Goal: Leave review/rating: Leave review/rating

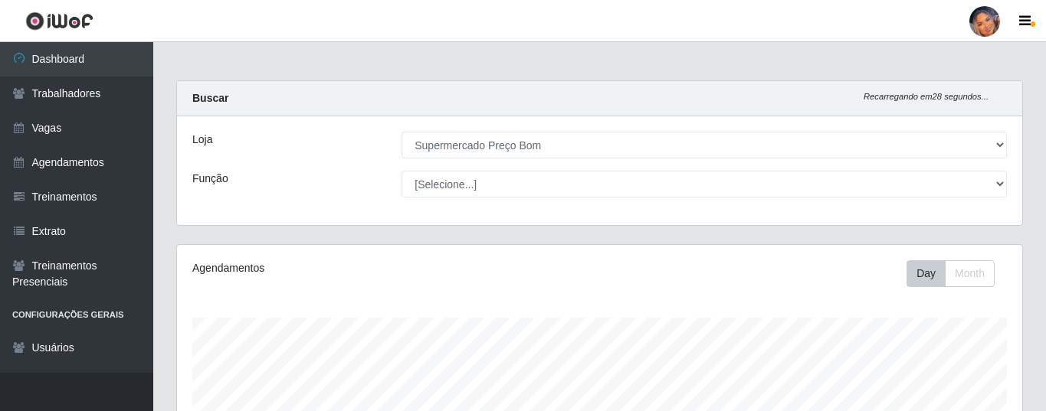
select select "169"
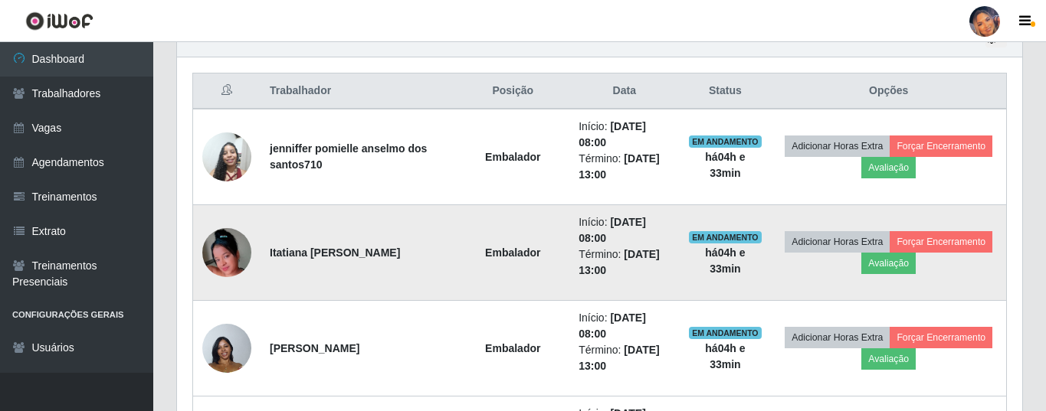
scroll to position [318, 845]
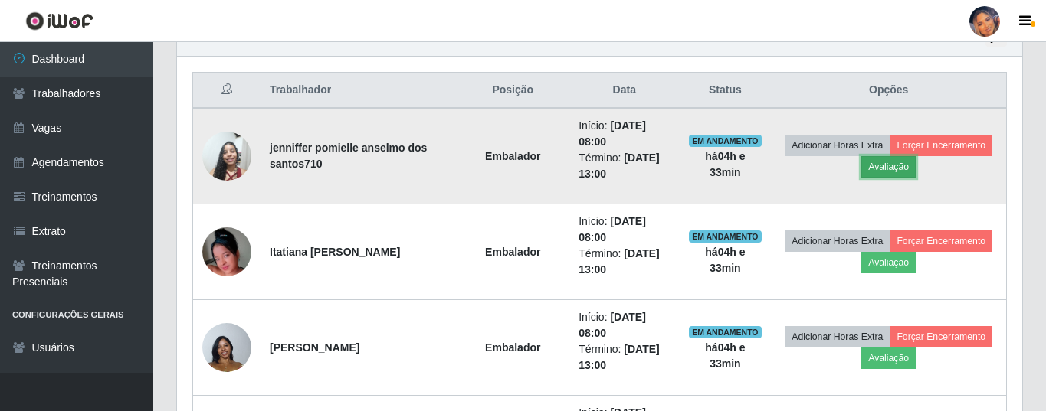
click at [899, 172] on button "Avaliação" at bounding box center [888, 166] width 54 height 21
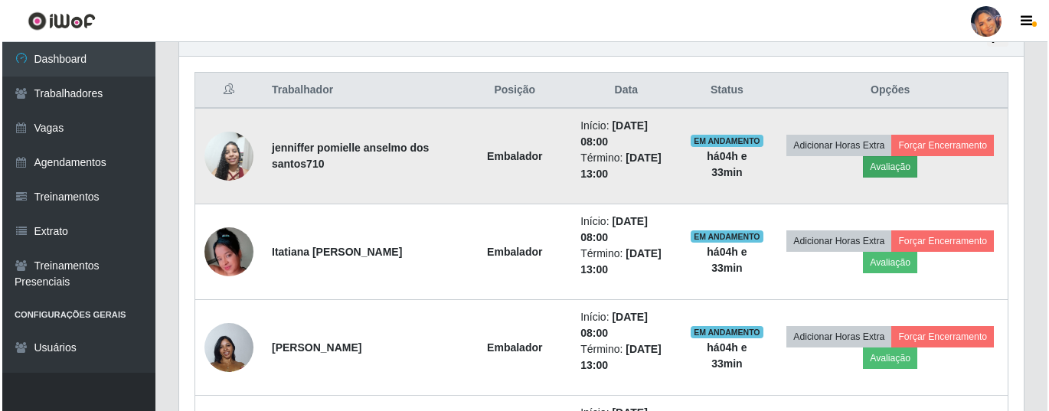
scroll to position [318, 837]
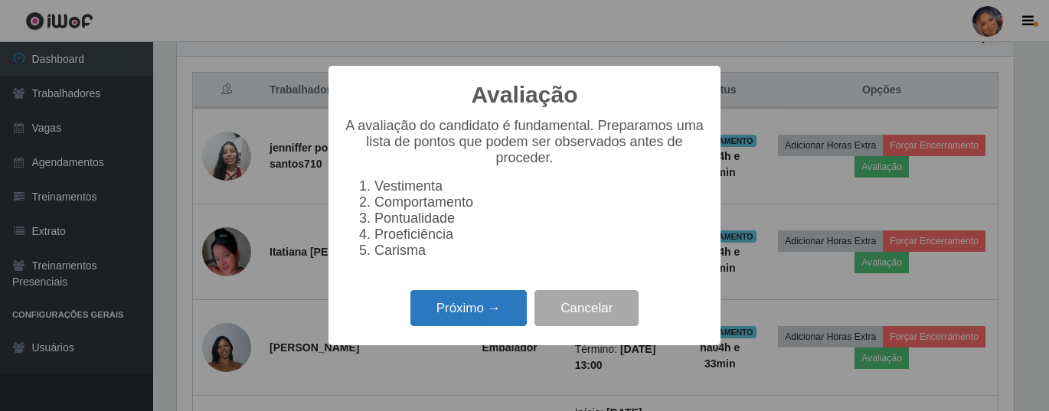
click at [466, 312] on button "Próximo →" at bounding box center [469, 308] width 116 height 36
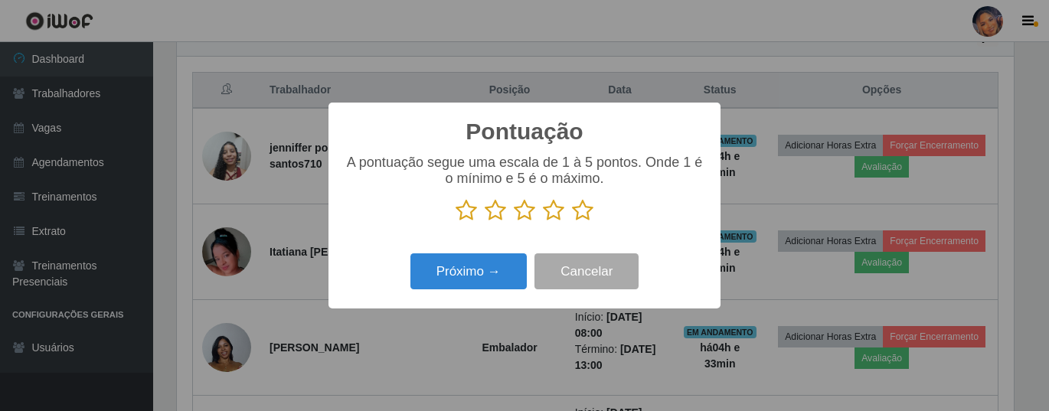
drag, startPoint x: 585, startPoint y: 214, endPoint x: 572, endPoint y: 226, distance: 17.9
click at [584, 216] on icon at bounding box center [582, 210] width 21 height 23
click at [572, 222] on input "radio" at bounding box center [572, 222] width 0 height 0
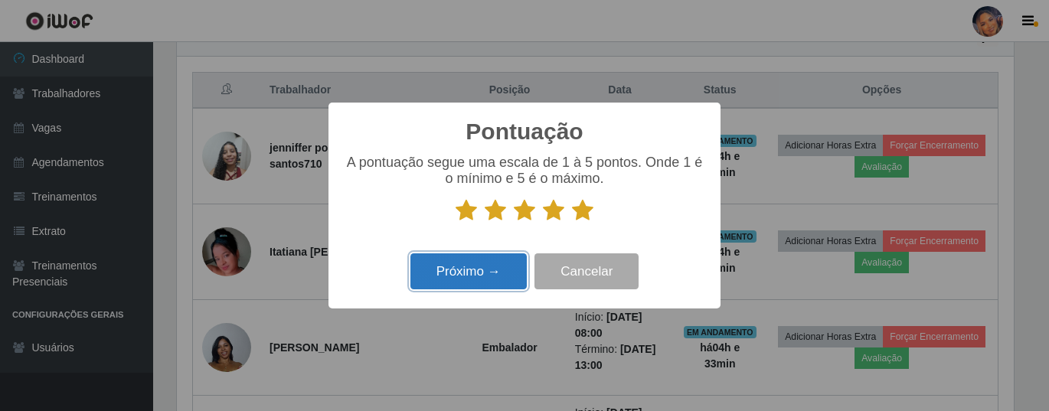
click at [475, 269] on button "Próximo →" at bounding box center [469, 272] width 116 height 36
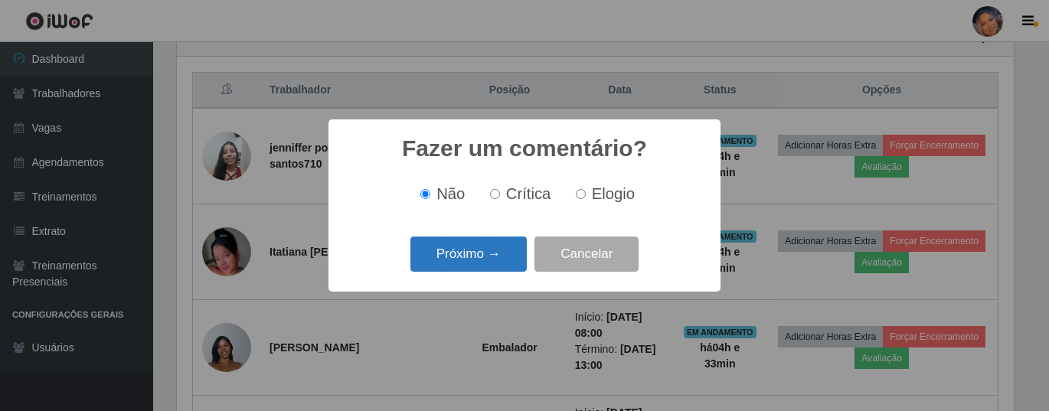
click at [480, 260] on button "Próximo →" at bounding box center [469, 255] width 116 height 36
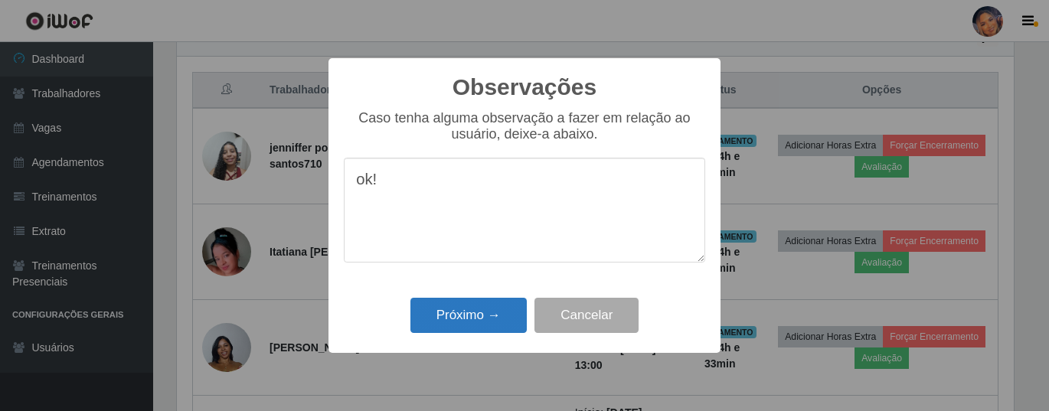
type textarea "ok!"
click at [463, 329] on button "Próximo →" at bounding box center [469, 316] width 116 height 36
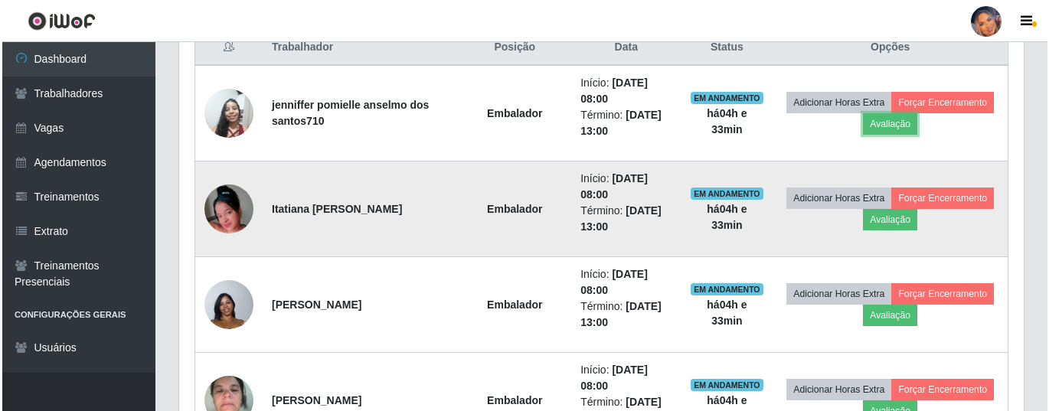
scroll to position [640, 0]
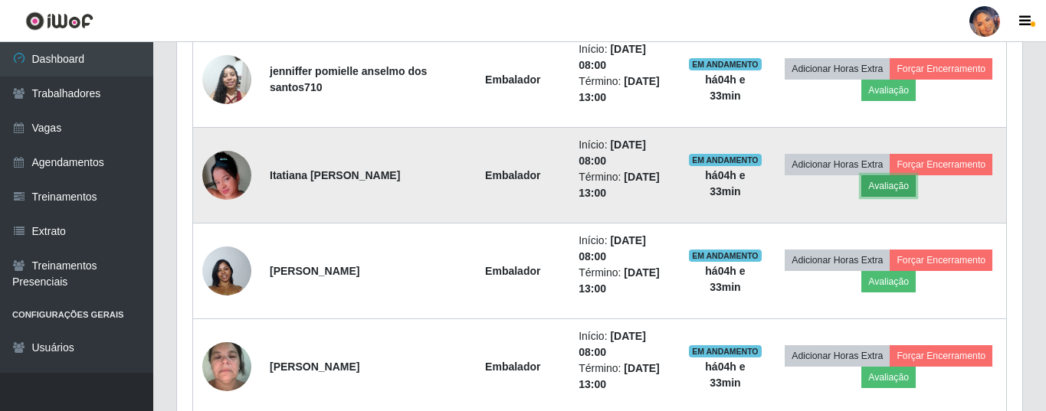
click at [895, 189] on button "Avaliação" at bounding box center [888, 185] width 54 height 21
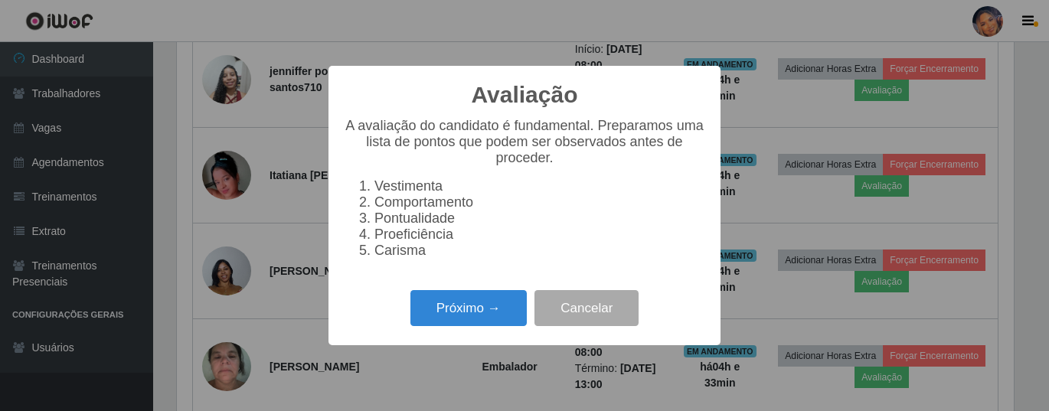
scroll to position [318, 837]
click at [462, 323] on button "Próximo →" at bounding box center [469, 308] width 116 height 36
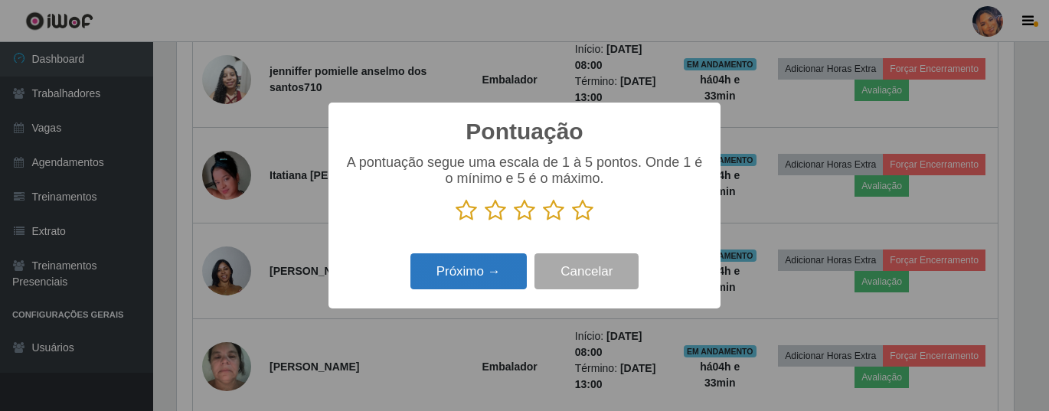
scroll to position [765648, 765129]
click at [585, 212] on icon at bounding box center [582, 210] width 21 height 23
click at [572, 222] on input "radio" at bounding box center [572, 222] width 0 height 0
click at [442, 278] on button "Próximo →" at bounding box center [469, 272] width 116 height 36
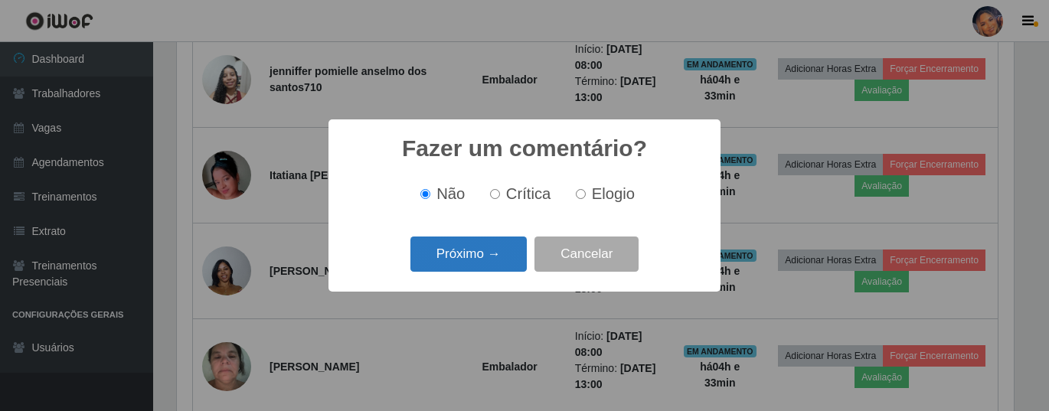
click at [448, 263] on button "Próximo →" at bounding box center [469, 255] width 116 height 36
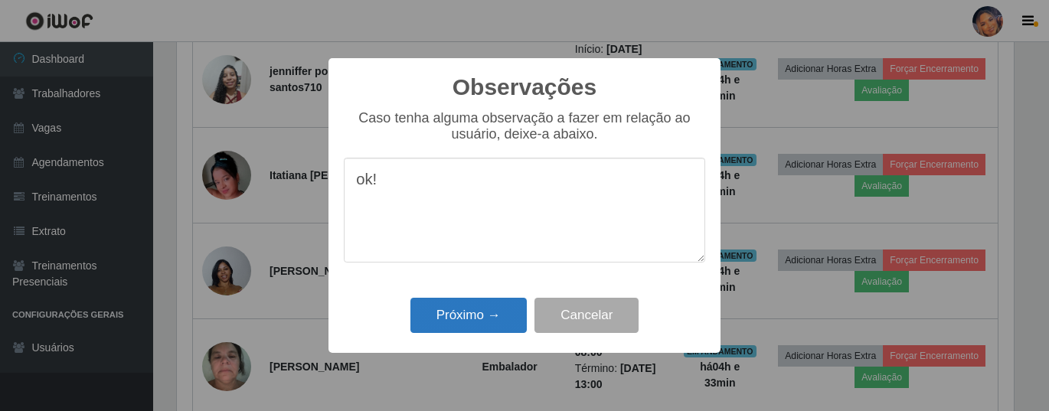
type textarea "ok!"
click at [476, 326] on button "Próximo →" at bounding box center [469, 316] width 116 height 36
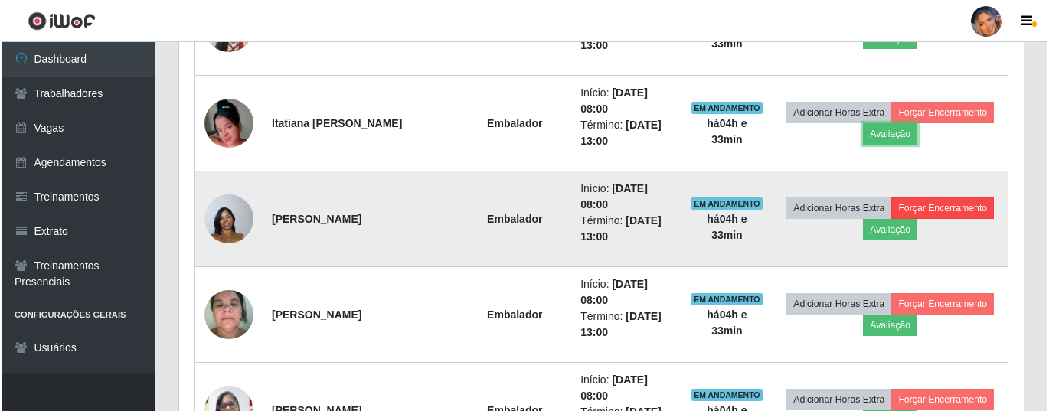
scroll to position [716, 0]
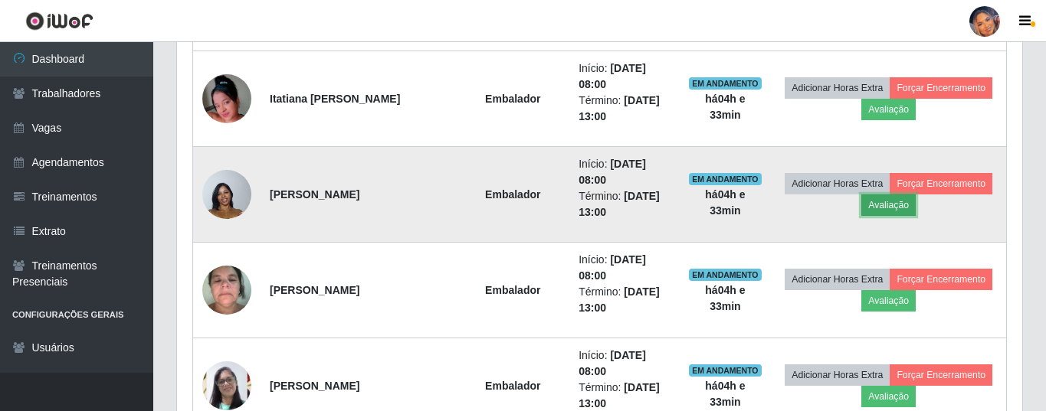
click at [907, 216] on button "Avaliação" at bounding box center [888, 205] width 54 height 21
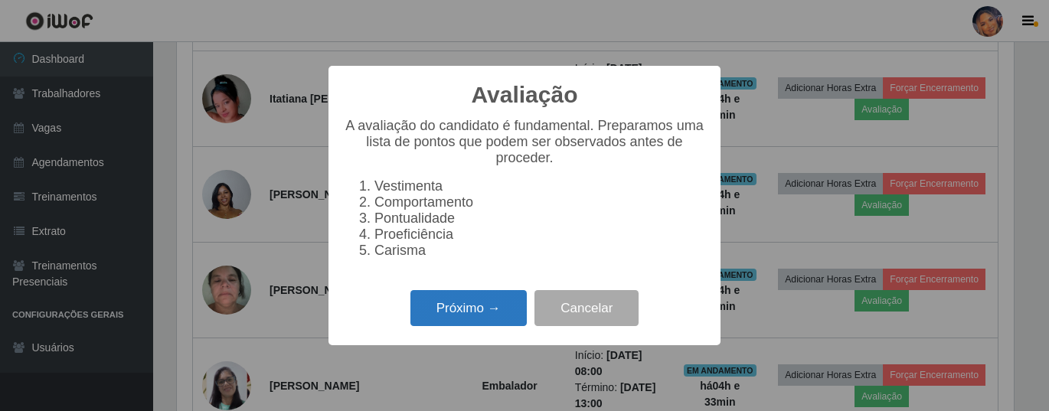
drag, startPoint x: 464, startPoint y: 316, endPoint x: 476, endPoint y: 311, distance: 12.4
click at [476, 311] on button "Próximo →" at bounding box center [469, 308] width 116 height 36
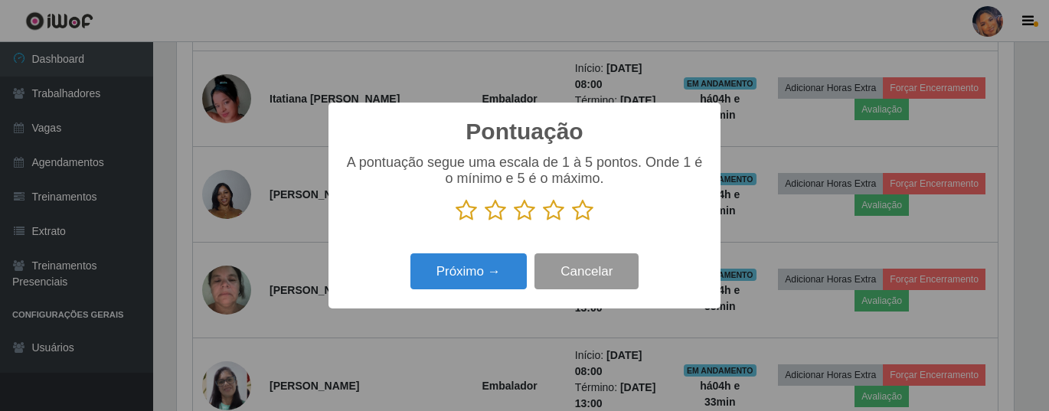
scroll to position [765648, 765129]
drag, startPoint x: 583, startPoint y: 217, endPoint x: 518, endPoint y: 240, distance: 69.0
click at [574, 219] on icon at bounding box center [582, 210] width 21 height 23
click at [572, 222] on input "radio" at bounding box center [572, 222] width 0 height 0
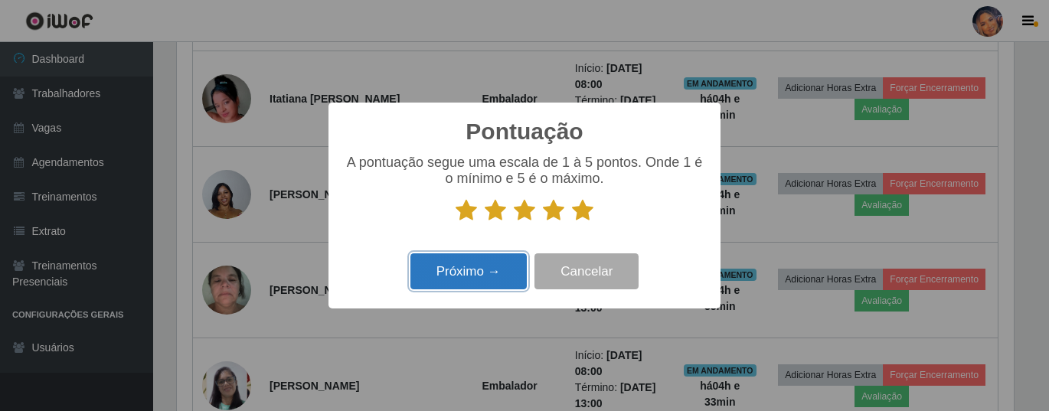
click at [472, 273] on button "Próximo →" at bounding box center [469, 272] width 116 height 36
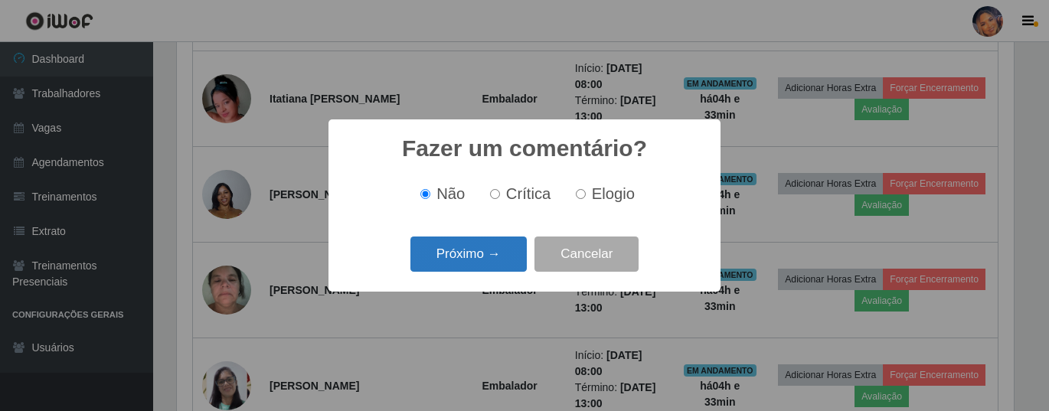
click at [478, 262] on button "Próximo →" at bounding box center [469, 255] width 116 height 36
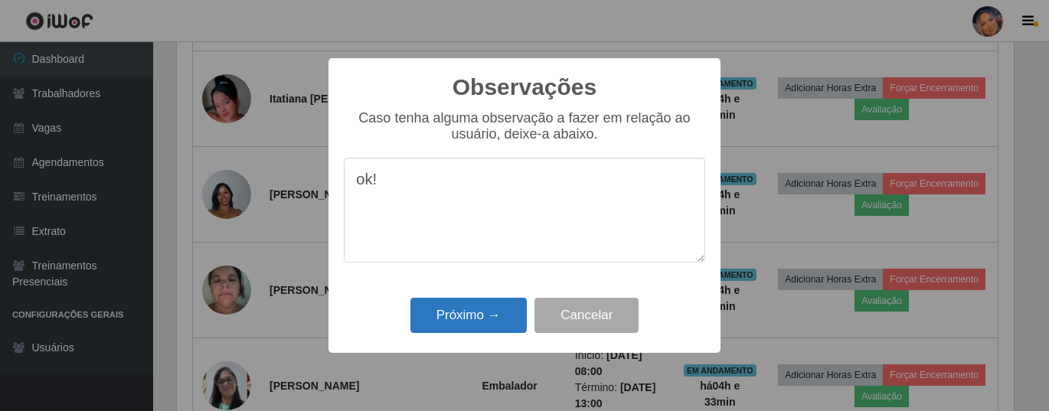
type textarea "ok!"
click at [492, 322] on button "Próximo →" at bounding box center [469, 316] width 116 height 36
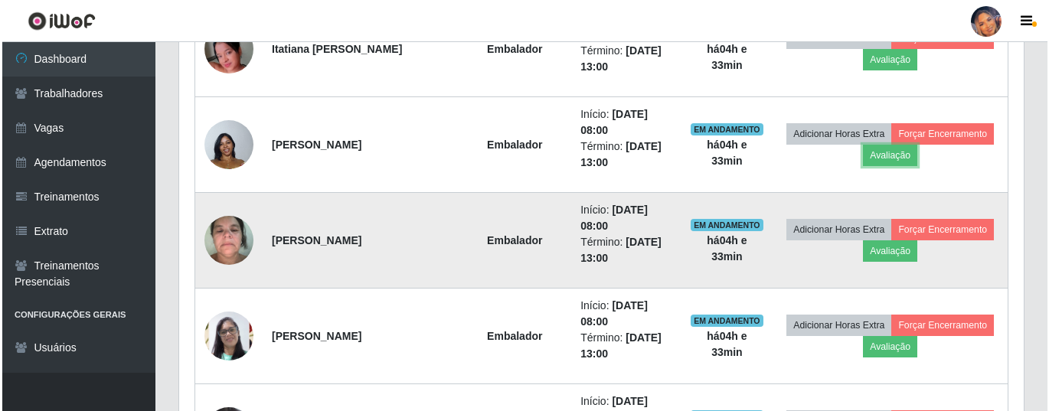
scroll to position [793, 0]
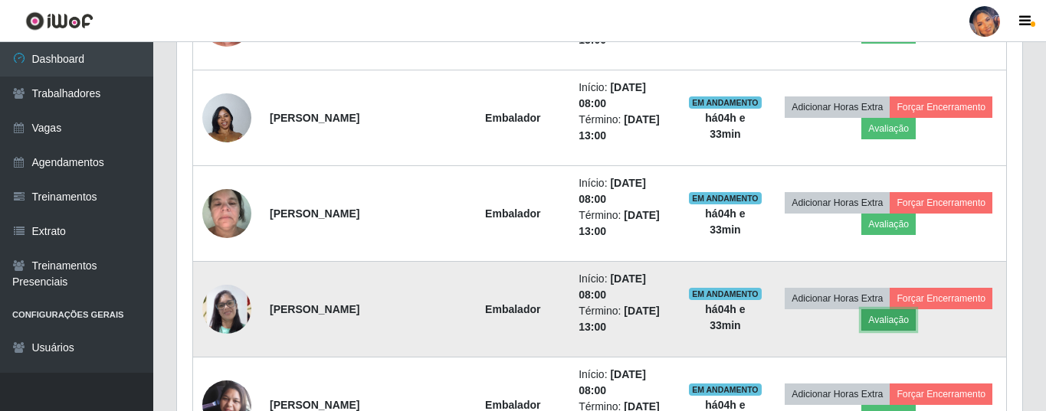
click at [885, 325] on button "Avaliação" at bounding box center [888, 319] width 54 height 21
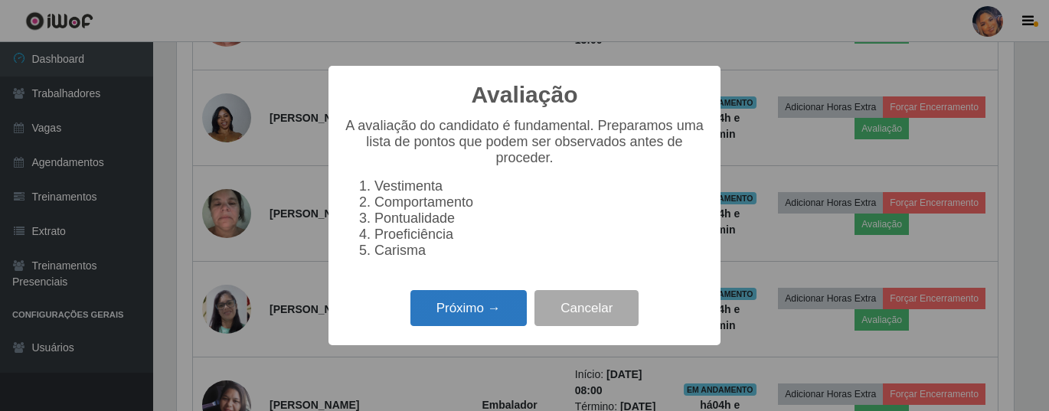
click at [460, 310] on button "Próximo →" at bounding box center [469, 308] width 116 height 36
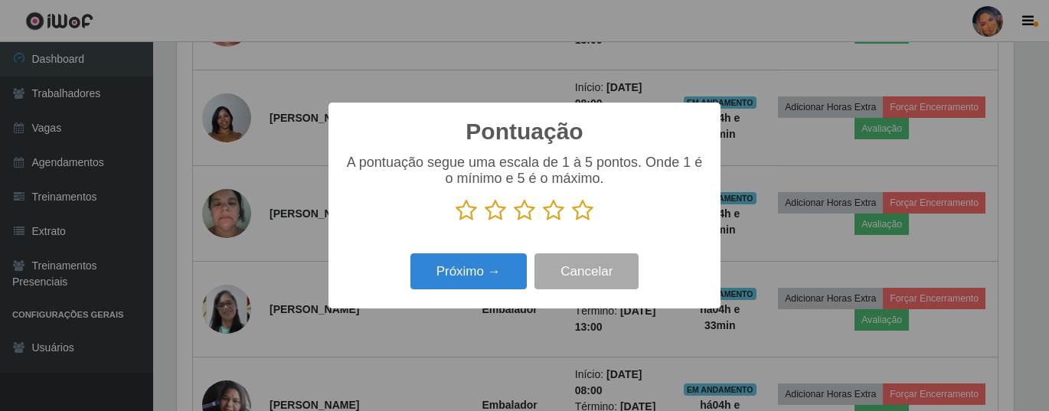
click at [581, 215] on icon at bounding box center [582, 210] width 21 height 23
click at [572, 222] on input "radio" at bounding box center [572, 222] width 0 height 0
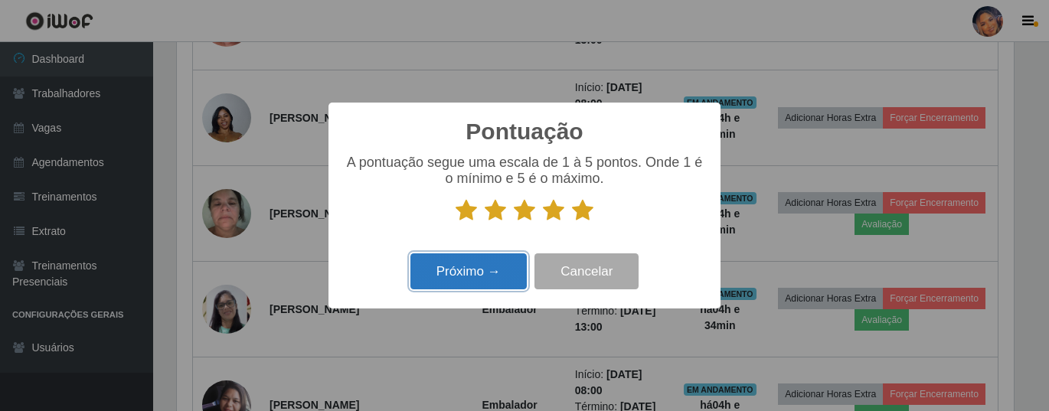
click at [482, 286] on button "Próximo →" at bounding box center [469, 272] width 116 height 36
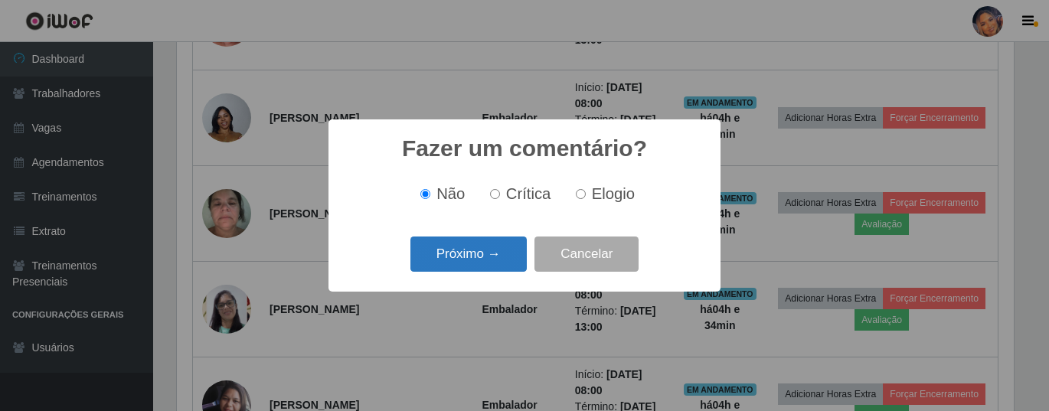
click at [471, 264] on button "Próximo →" at bounding box center [469, 255] width 116 height 36
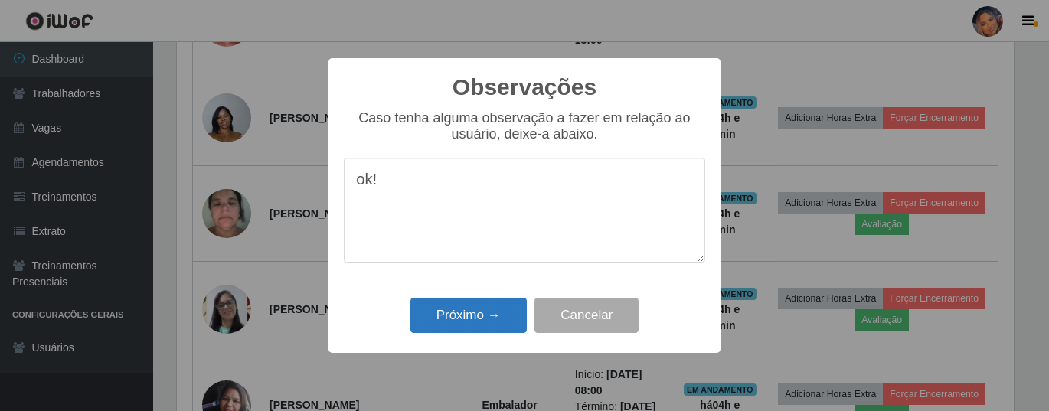
type textarea "ok!"
click at [477, 318] on button "Próximo →" at bounding box center [469, 316] width 116 height 36
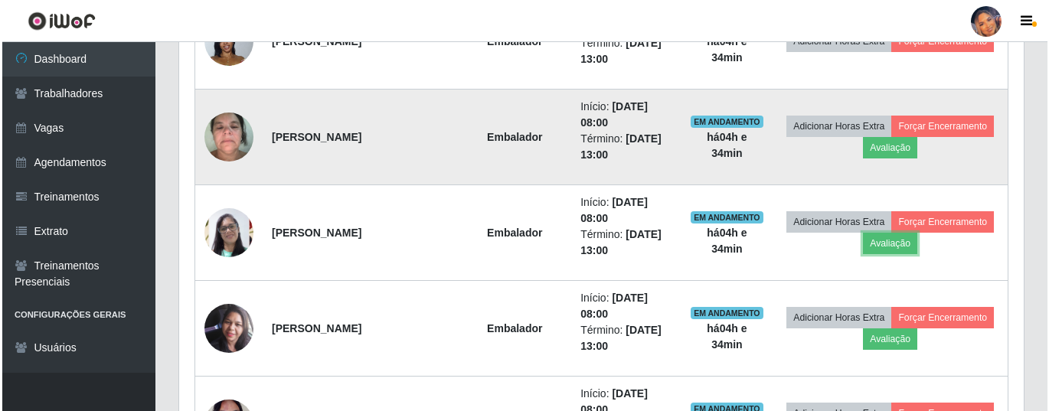
scroll to position [0, 0]
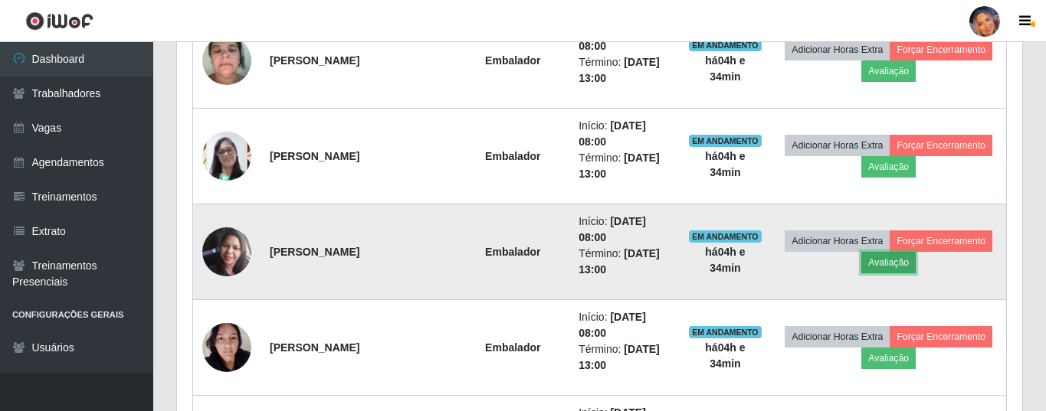
click at [900, 272] on button "Avaliação" at bounding box center [888, 262] width 54 height 21
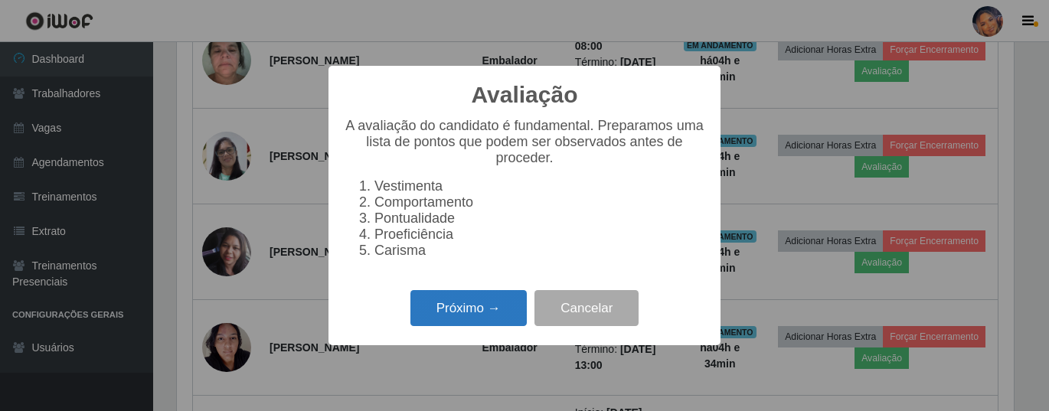
click at [494, 322] on button "Próximo →" at bounding box center [469, 308] width 116 height 36
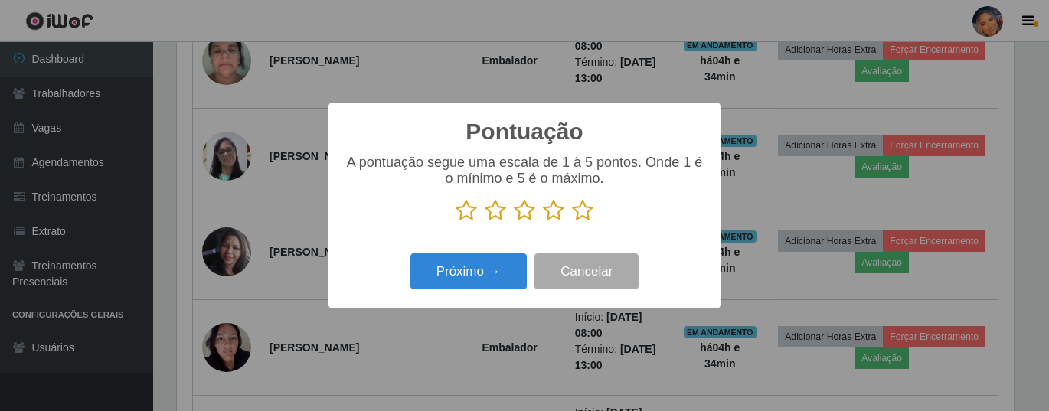
click at [583, 225] on div "A pontuação segue uma escala de 1 à 5 pontos. Onde 1 é o mínimo e 5 é o máximo." at bounding box center [525, 195] width 362 height 80
click at [592, 210] on icon at bounding box center [582, 210] width 21 height 23
click at [572, 222] on input "radio" at bounding box center [572, 222] width 0 height 0
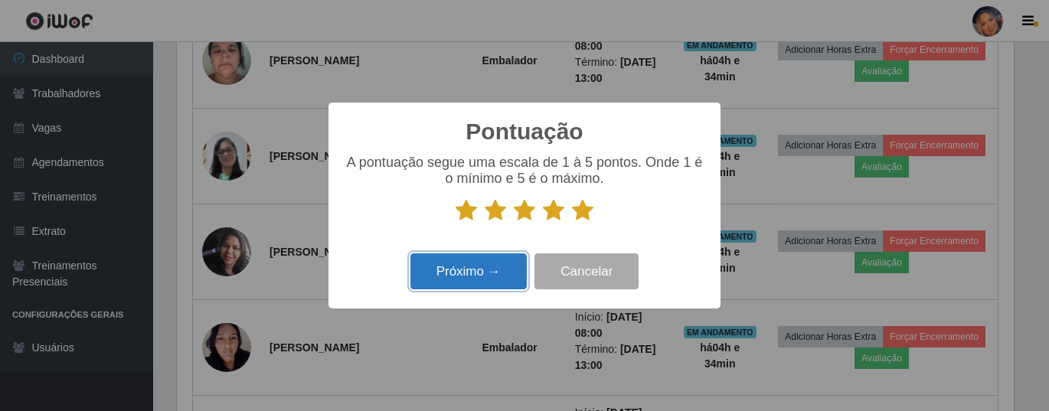
click at [483, 275] on button "Próximo →" at bounding box center [469, 272] width 116 height 36
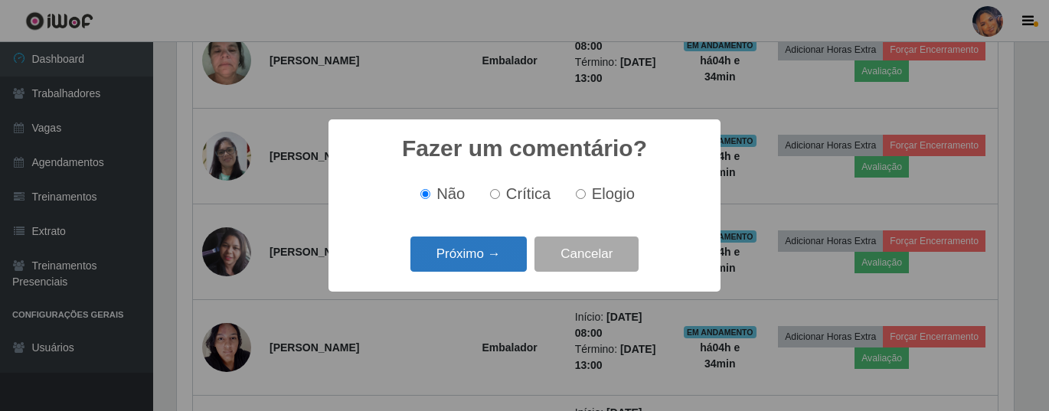
click at [486, 260] on button "Próximo →" at bounding box center [469, 255] width 116 height 36
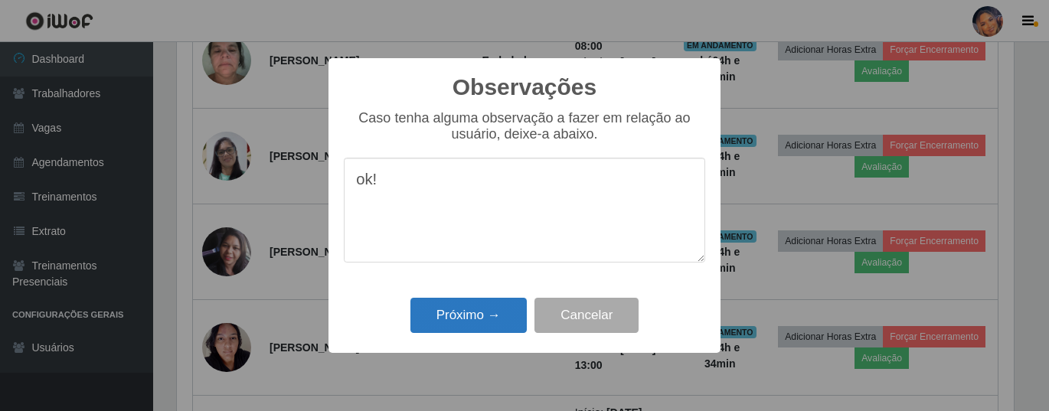
type textarea "ok!"
click at [483, 319] on button "Próximo →" at bounding box center [469, 316] width 116 height 36
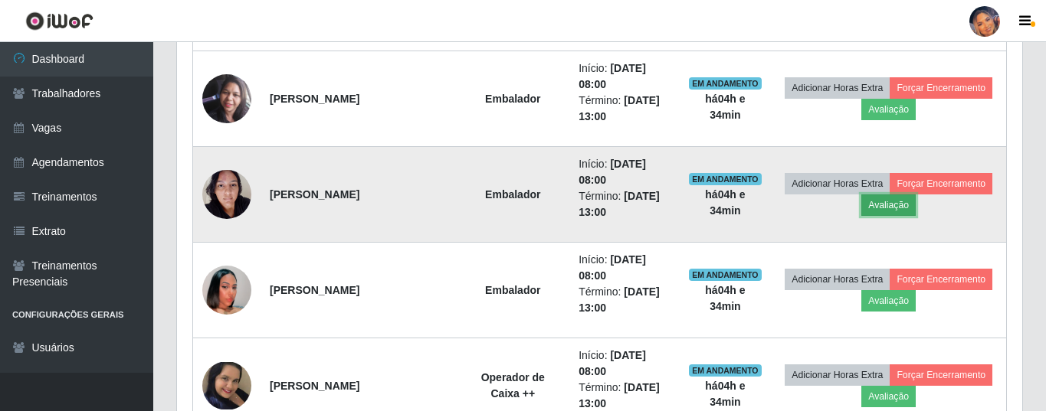
click at [889, 210] on button "Avaliação" at bounding box center [888, 205] width 54 height 21
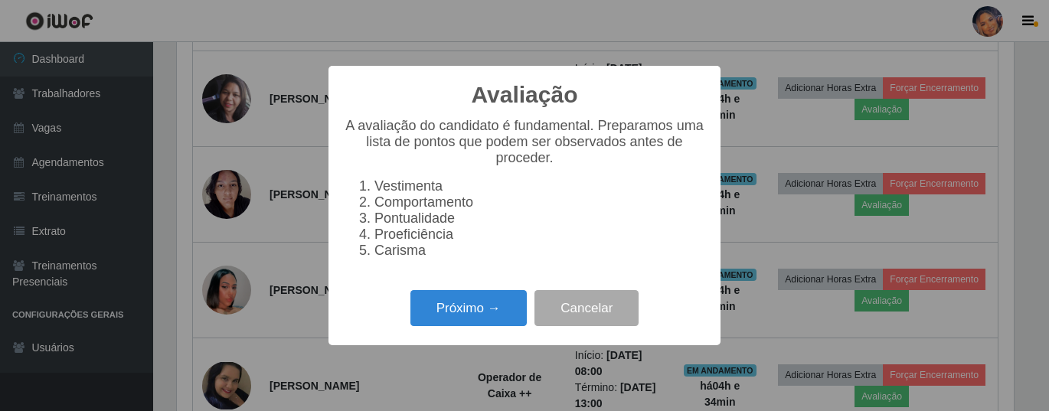
drag, startPoint x: 457, startPoint y: 312, endPoint x: 504, endPoint y: 267, distance: 64.5
click at [475, 292] on div "Avaliação × A avaliação do candidato é fundamental. Preparamos uma lista de pon…" at bounding box center [525, 206] width 392 height 280
drag, startPoint x: 487, startPoint y: 313, endPoint x: 496, endPoint y: 306, distance: 11.5
click at [496, 306] on button "Próximo →" at bounding box center [469, 308] width 116 height 36
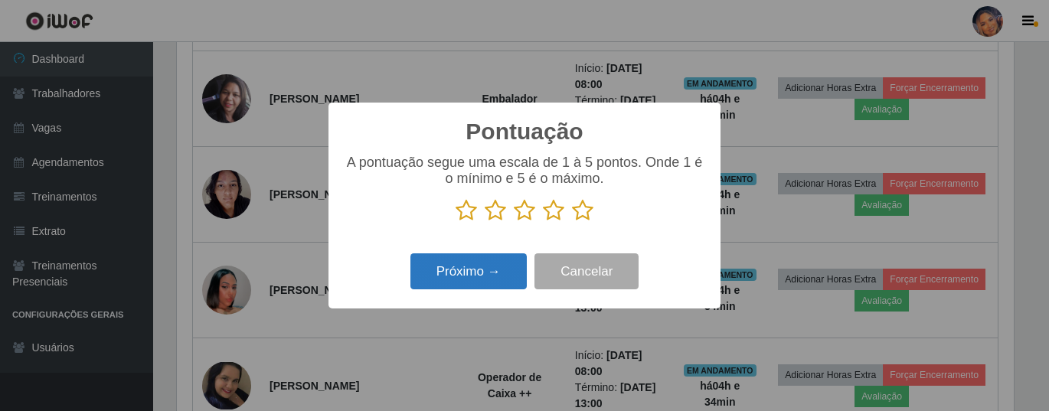
drag, startPoint x: 585, startPoint y: 218, endPoint x: 470, endPoint y: 260, distance: 123.1
click at [581, 218] on icon at bounding box center [582, 210] width 21 height 23
click at [572, 222] on input "radio" at bounding box center [572, 222] width 0 height 0
click at [447, 268] on button "Próximo →" at bounding box center [469, 272] width 116 height 36
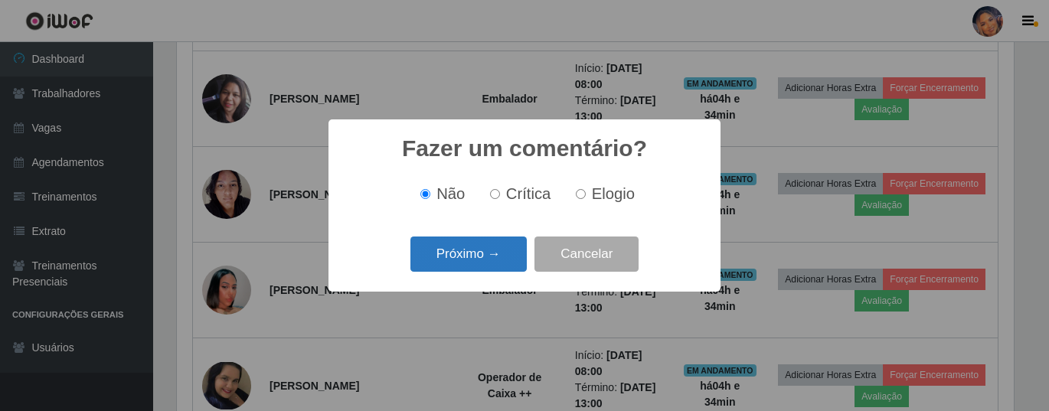
click at [452, 257] on button "Próximo →" at bounding box center [469, 255] width 116 height 36
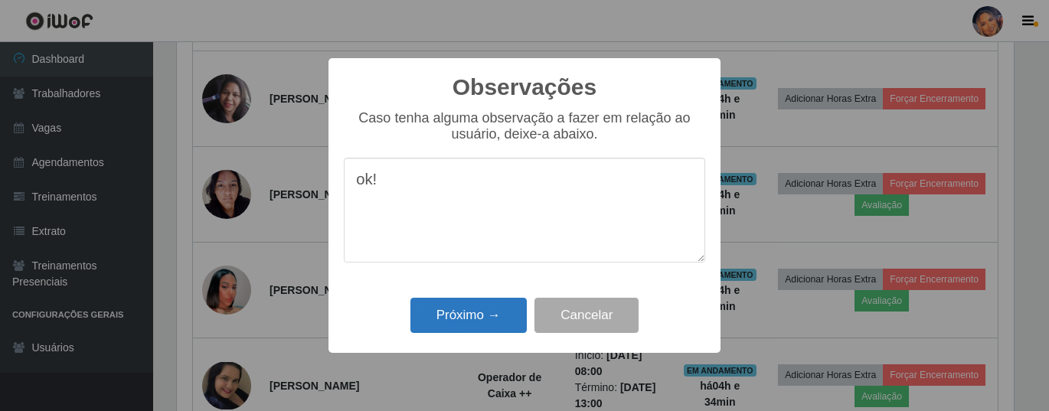
type textarea "ok!"
click at [478, 319] on button "Próximo →" at bounding box center [469, 316] width 116 height 36
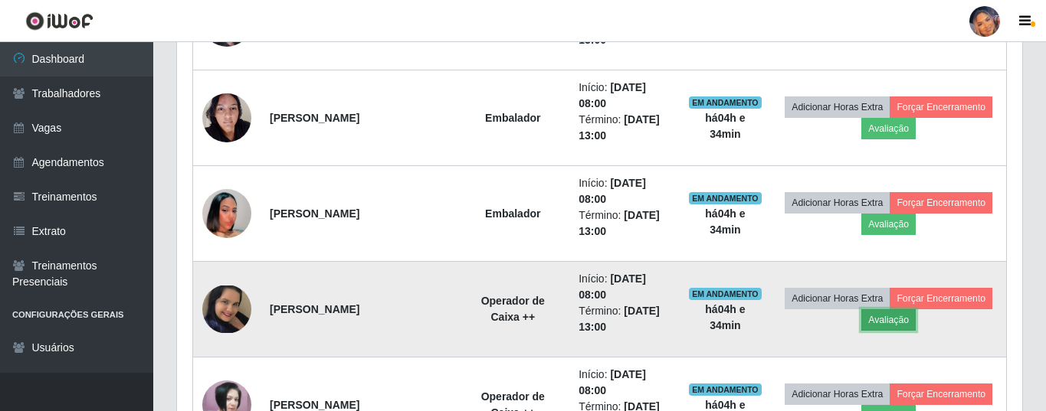
click at [878, 328] on button "Avaliação" at bounding box center [888, 319] width 54 height 21
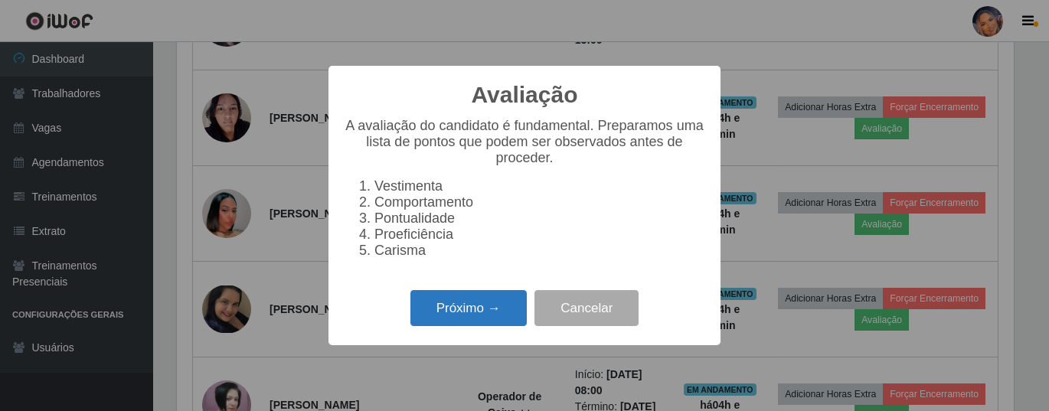
drag, startPoint x: 449, startPoint y: 321, endPoint x: 458, endPoint y: 310, distance: 14.1
click at [458, 310] on button "Próximo →" at bounding box center [469, 308] width 116 height 36
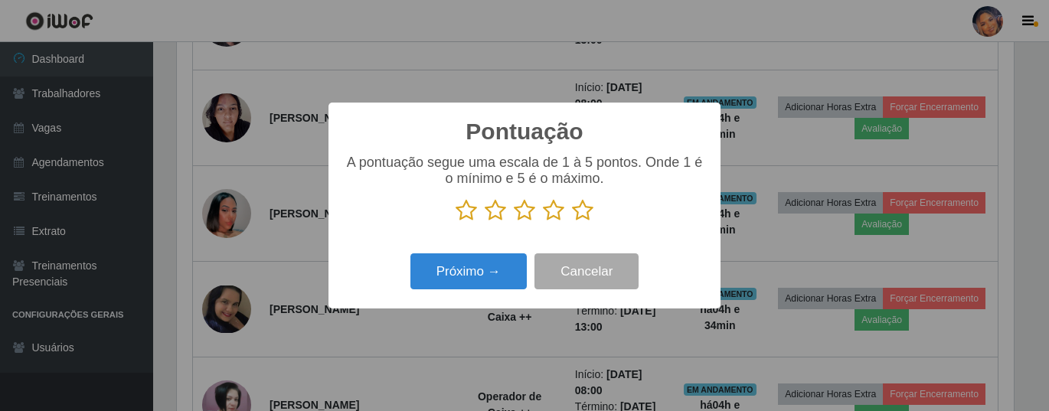
drag, startPoint x: 591, startPoint y: 211, endPoint x: 581, endPoint y: 221, distance: 14.1
click at [589, 214] on icon at bounding box center [582, 210] width 21 height 23
click at [572, 222] on input "radio" at bounding box center [572, 222] width 0 height 0
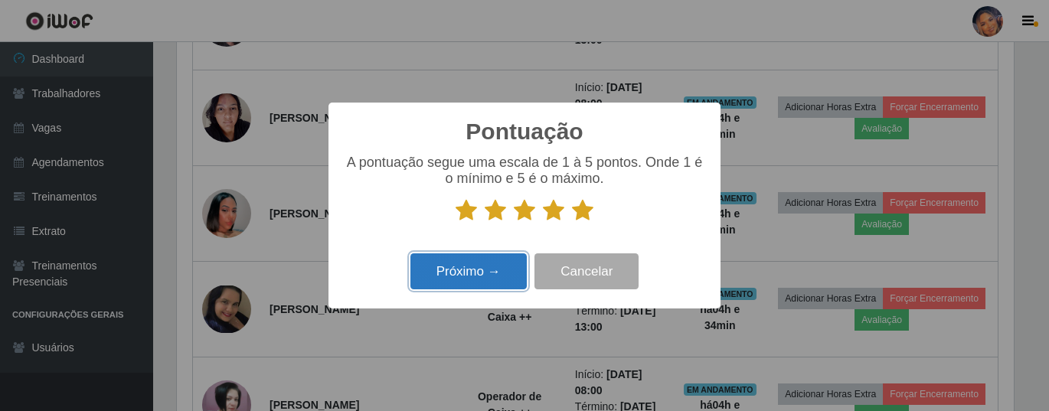
click at [480, 270] on button "Próximo →" at bounding box center [469, 272] width 116 height 36
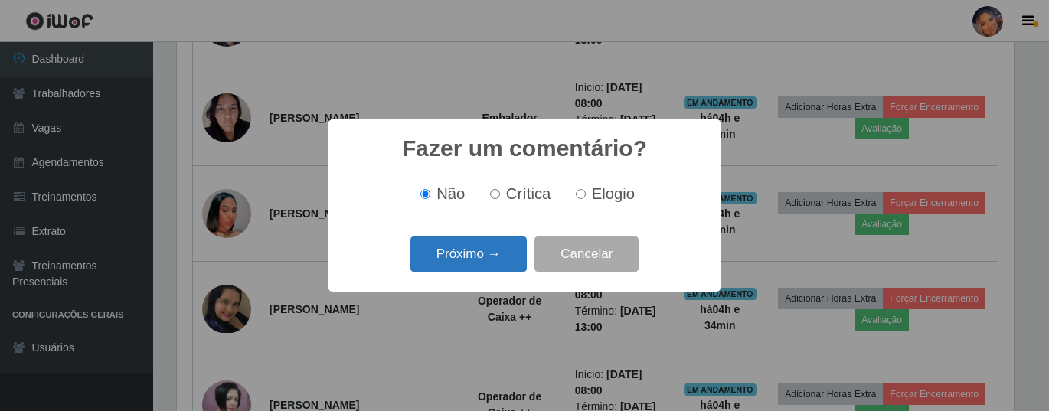
click at [479, 260] on button "Próximo →" at bounding box center [469, 255] width 116 height 36
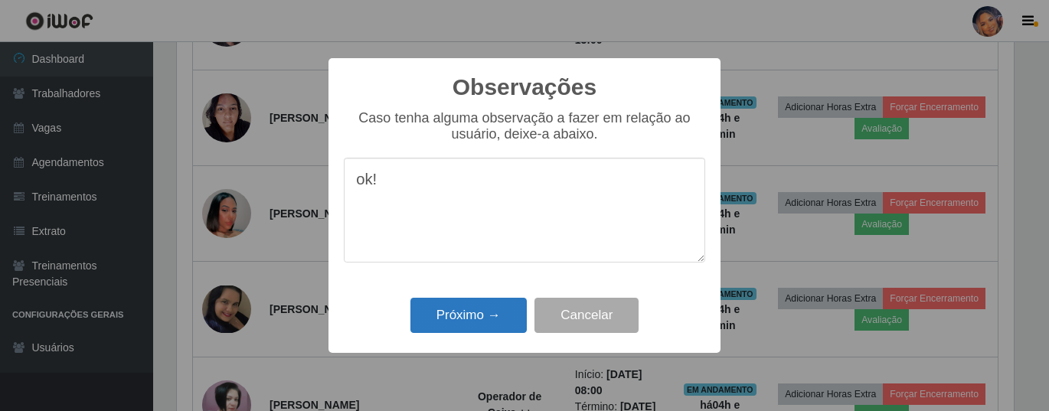
type textarea "ok!"
click at [459, 313] on button "Próximo →" at bounding box center [469, 316] width 116 height 36
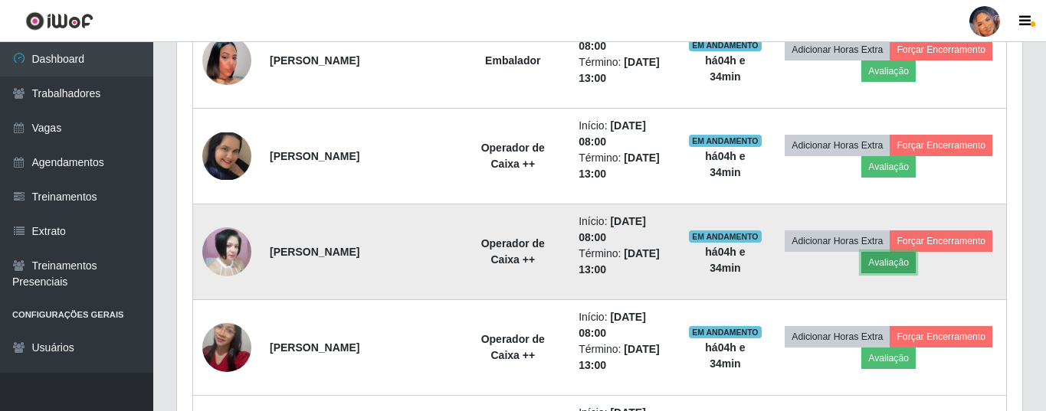
click at [876, 265] on button "Avaliação" at bounding box center [888, 262] width 54 height 21
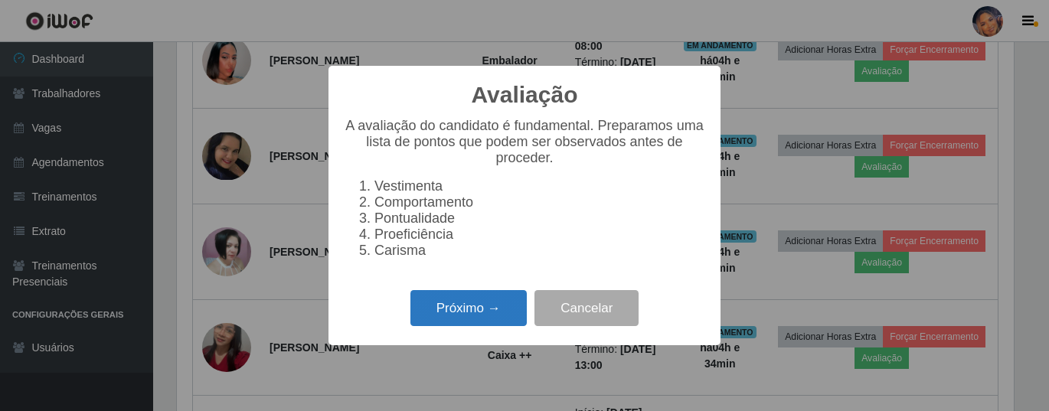
click at [492, 310] on button "Próximo →" at bounding box center [469, 308] width 116 height 36
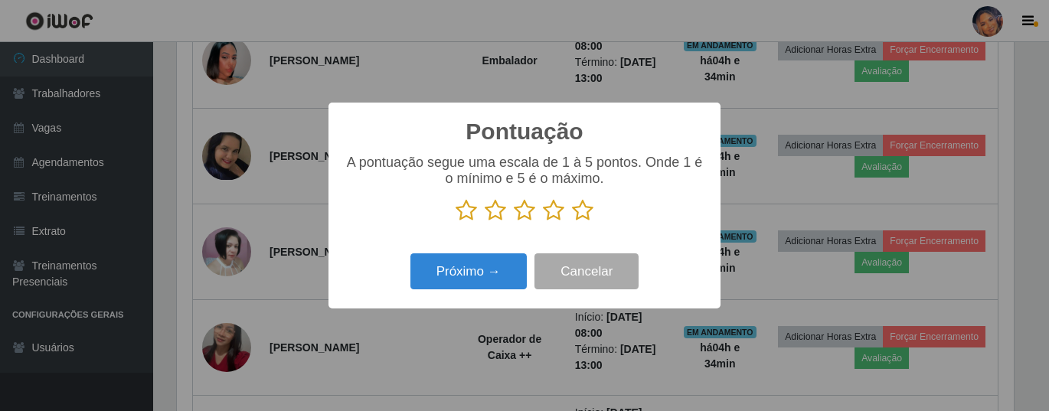
click at [583, 212] on icon at bounding box center [582, 210] width 21 height 23
click at [572, 222] on input "radio" at bounding box center [572, 222] width 0 height 0
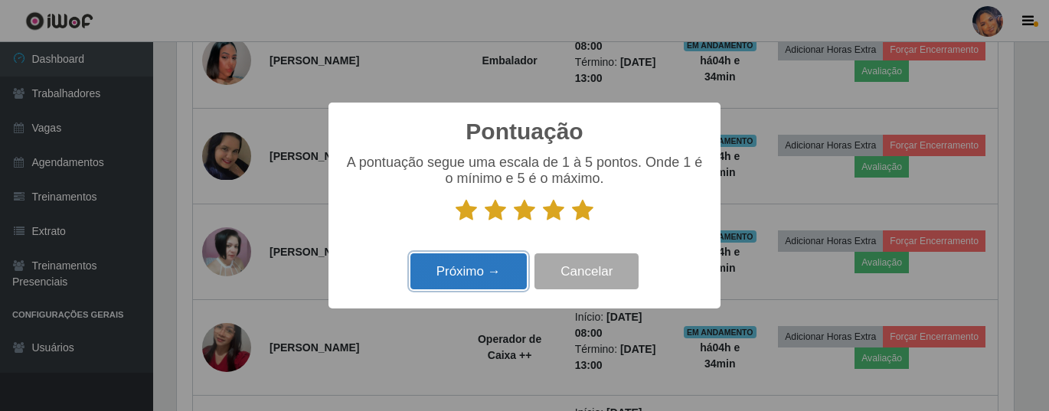
click at [457, 275] on button "Próximo →" at bounding box center [469, 272] width 116 height 36
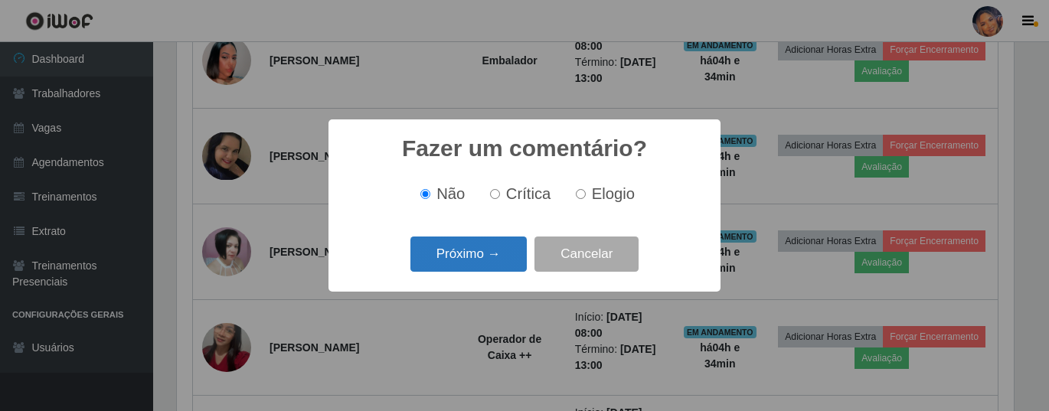
click at [468, 257] on button "Próximo →" at bounding box center [469, 255] width 116 height 36
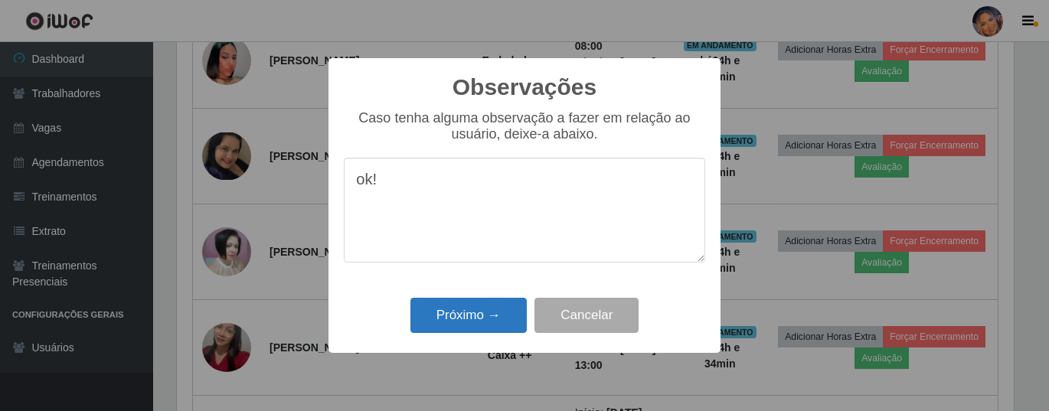
type textarea "ok!"
click at [482, 309] on button "Próximo →" at bounding box center [469, 316] width 116 height 36
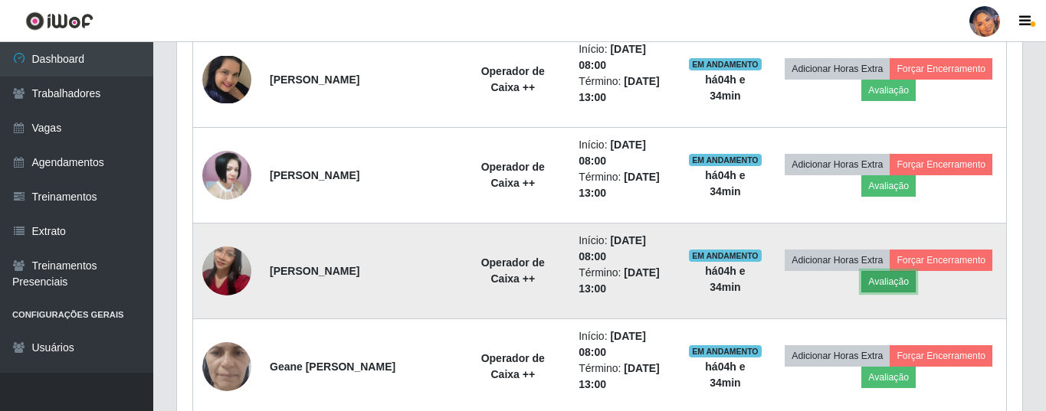
click at [889, 286] on button "Avaliação" at bounding box center [888, 281] width 54 height 21
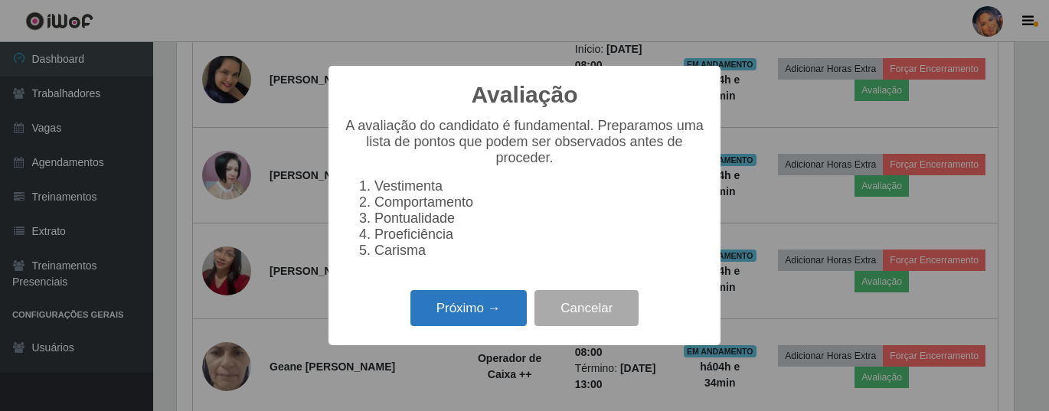
click at [493, 326] on button "Próximo →" at bounding box center [469, 308] width 116 height 36
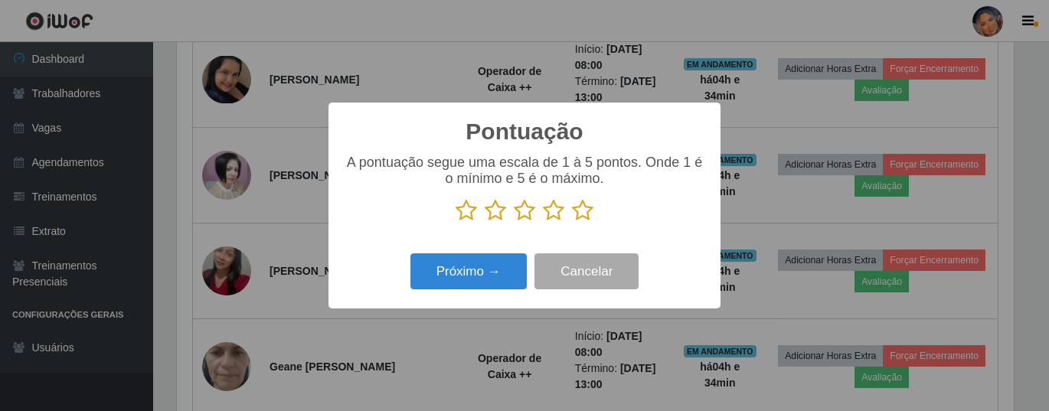
click at [579, 209] on icon at bounding box center [582, 210] width 21 height 23
click at [572, 222] on input "radio" at bounding box center [572, 222] width 0 height 0
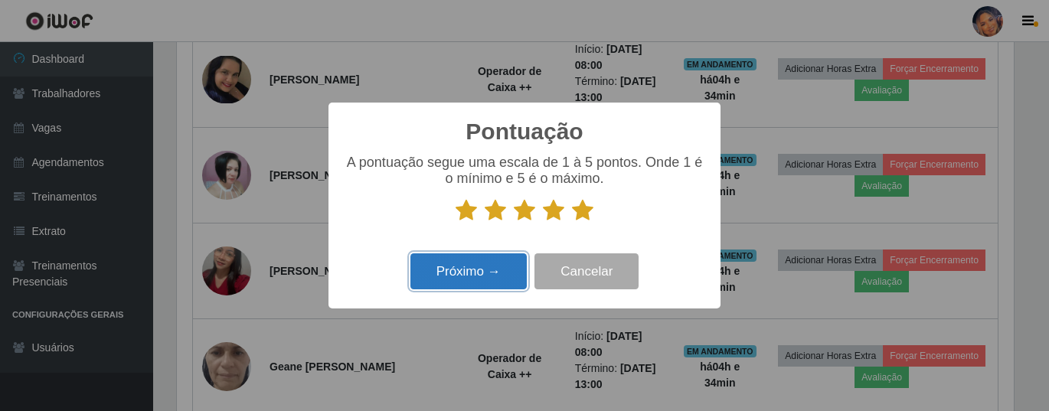
click at [486, 270] on button "Próximo →" at bounding box center [469, 272] width 116 height 36
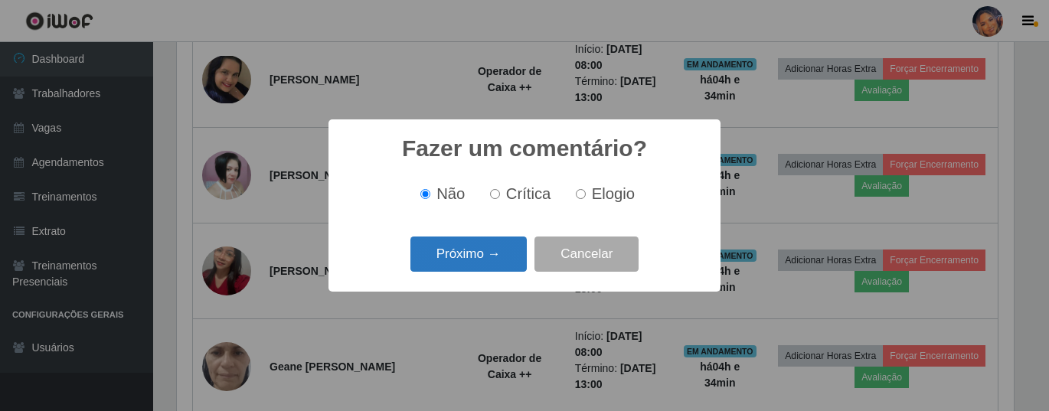
click at [491, 261] on button "Próximo →" at bounding box center [469, 255] width 116 height 36
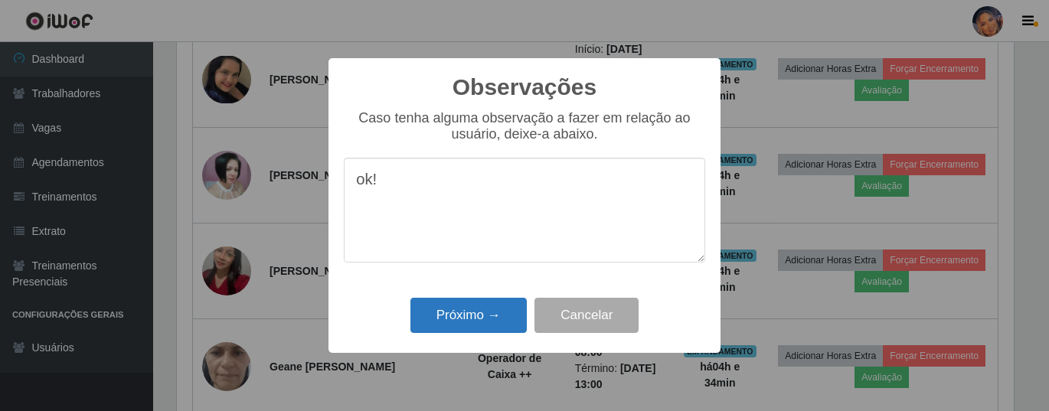
type textarea "ok!"
click at [463, 332] on button "Próximo →" at bounding box center [469, 316] width 116 height 36
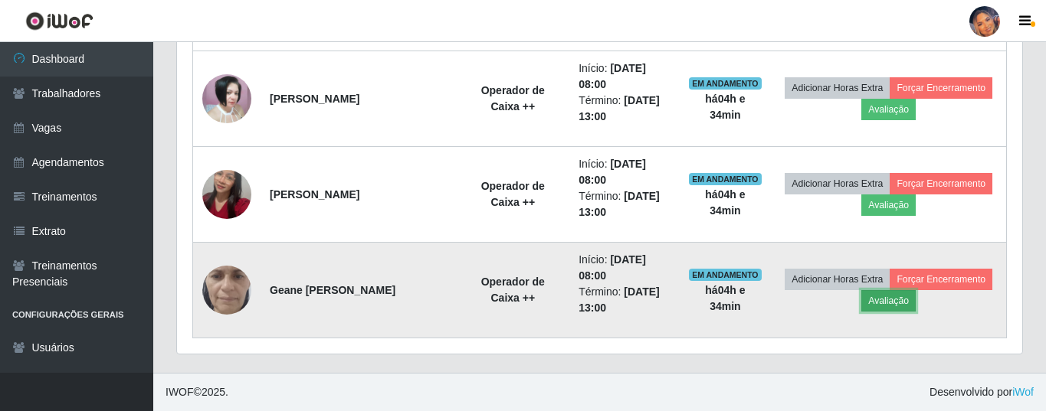
click at [892, 310] on button "Avaliação" at bounding box center [888, 300] width 54 height 21
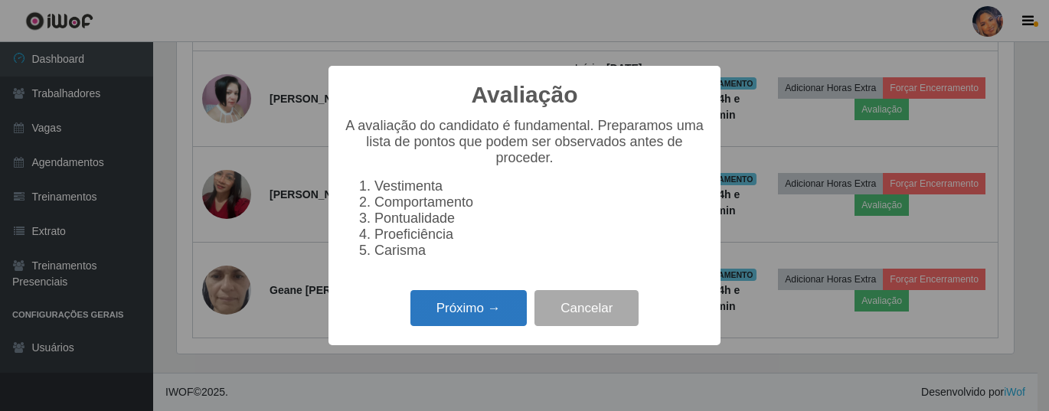
click at [440, 310] on button "Próximo →" at bounding box center [469, 308] width 116 height 36
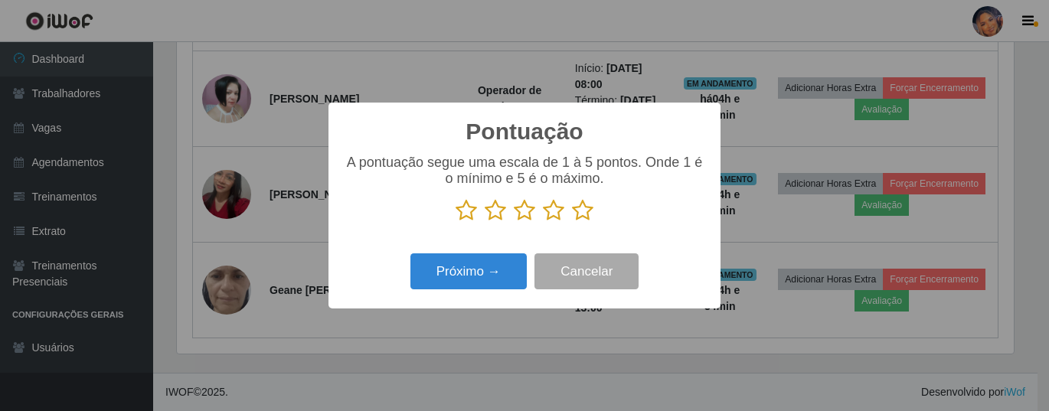
drag, startPoint x: 584, startPoint y: 218, endPoint x: 469, endPoint y: 262, distance: 123.9
click at [581, 218] on icon at bounding box center [582, 210] width 21 height 23
click at [572, 222] on input "radio" at bounding box center [572, 222] width 0 height 0
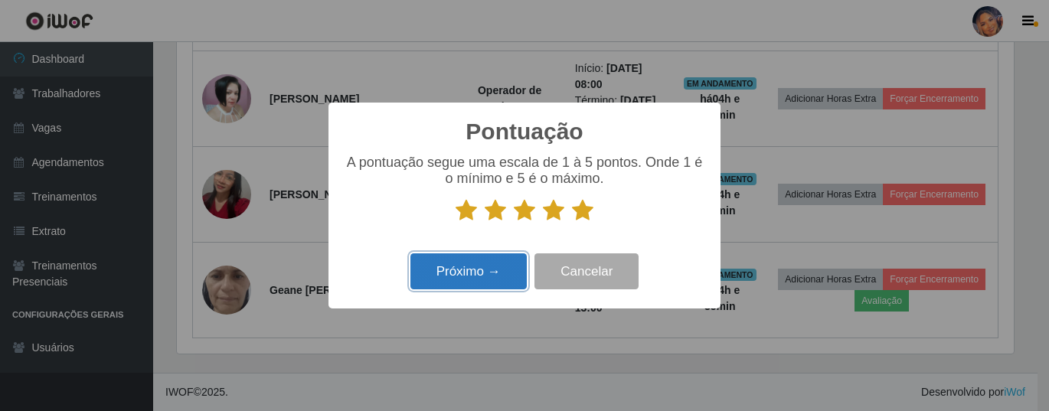
click at [457, 274] on button "Próximo →" at bounding box center [469, 272] width 116 height 36
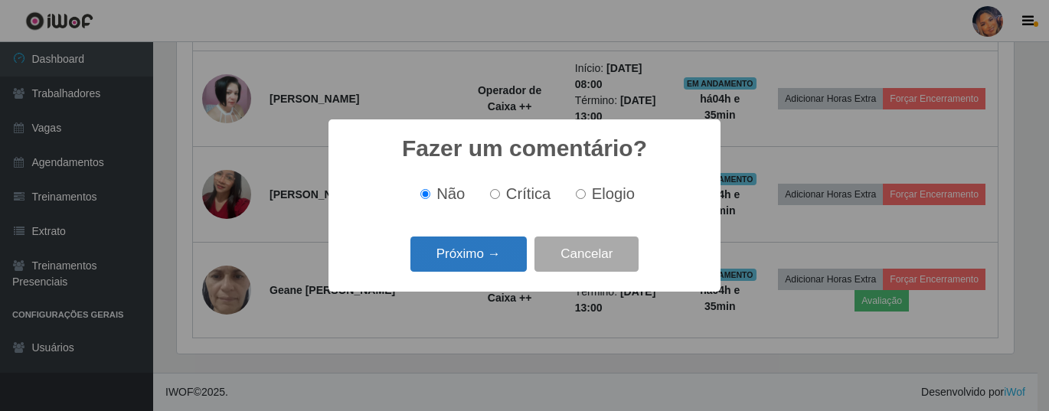
click at [460, 268] on button "Próximo →" at bounding box center [469, 255] width 116 height 36
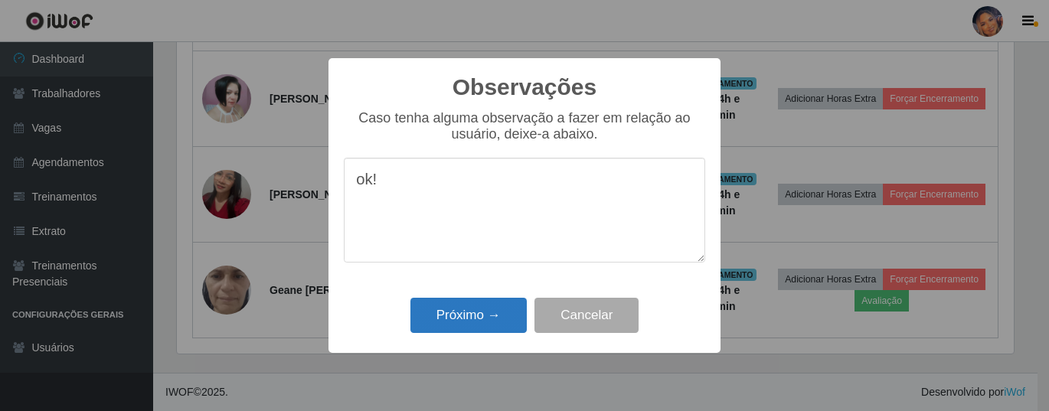
type textarea "ok!"
drag, startPoint x: 450, startPoint y: 316, endPoint x: 504, endPoint y: 248, distance: 86.7
click at [451, 316] on button "Próximo →" at bounding box center [469, 316] width 116 height 36
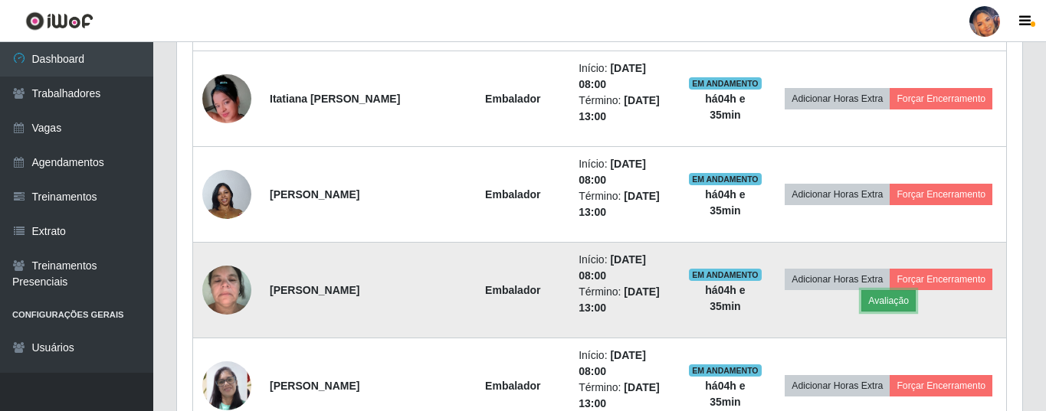
click at [889, 305] on button "Avaliação" at bounding box center [888, 300] width 54 height 21
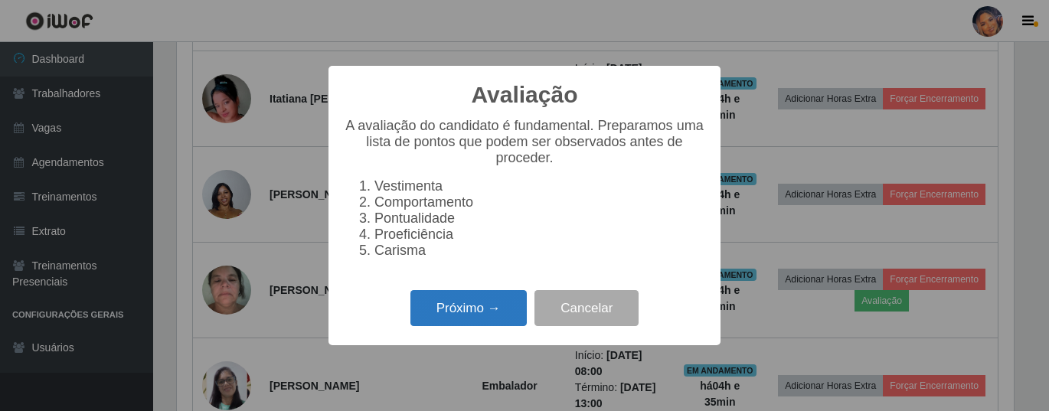
drag, startPoint x: 499, startPoint y: 308, endPoint x: 511, endPoint y: 300, distance: 14.5
click at [511, 300] on button "Próximo →" at bounding box center [469, 308] width 116 height 36
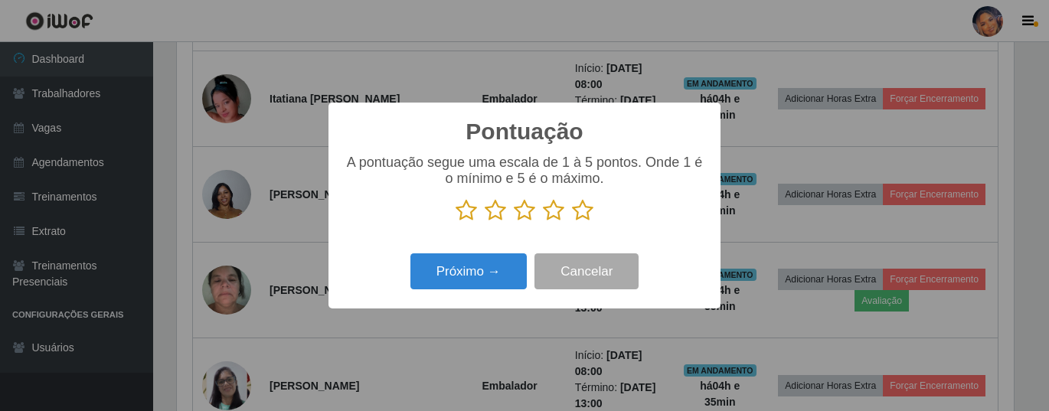
click at [584, 214] on icon at bounding box center [582, 210] width 21 height 23
click at [572, 222] on input "radio" at bounding box center [572, 222] width 0 height 0
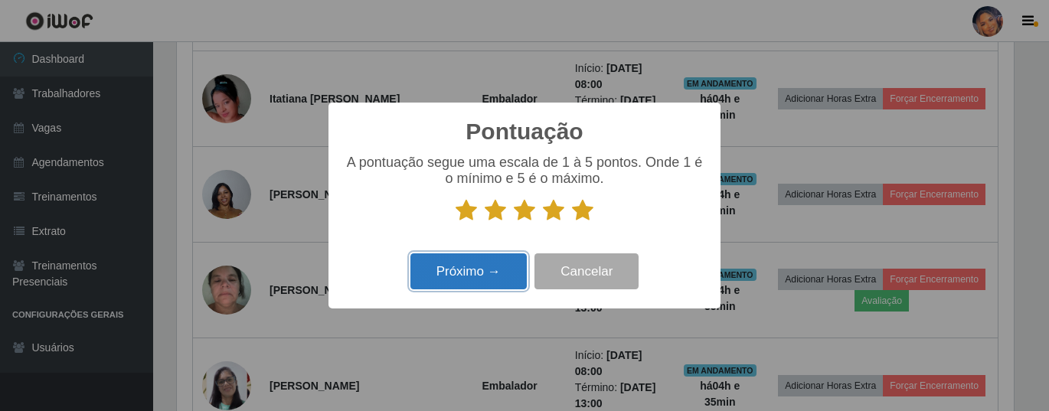
click at [473, 270] on button "Próximo →" at bounding box center [469, 272] width 116 height 36
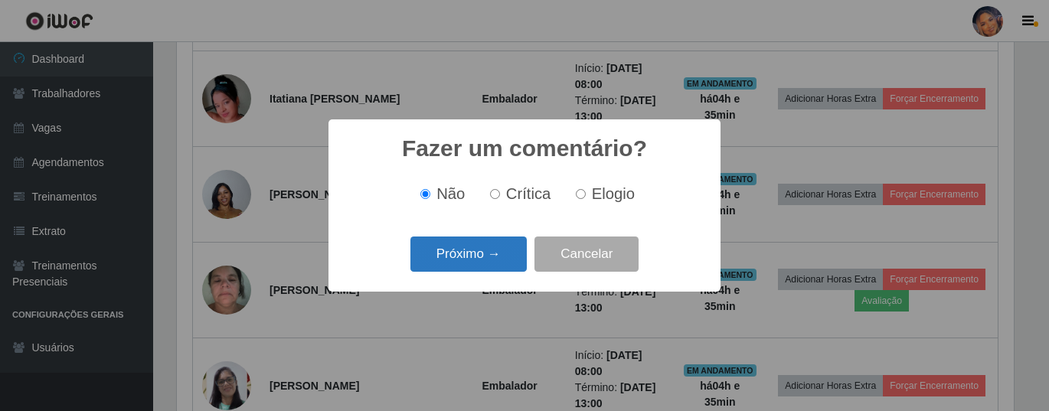
click at [477, 260] on button "Próximo →" at bounding box center [469, 255] width 116 height 36
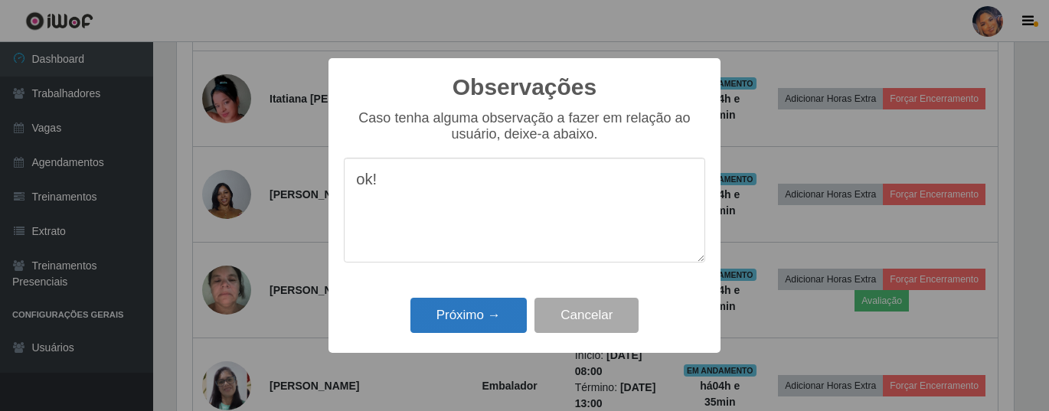
type textarea "ok!"
drag, startPoint x: 471, startPoint y: 308, endPoint x: 464, endPoint y: 303, distance: 8.3
click at [466, 309] on button "Próximo →" at bounding box center [469, 316] width 116 height 36
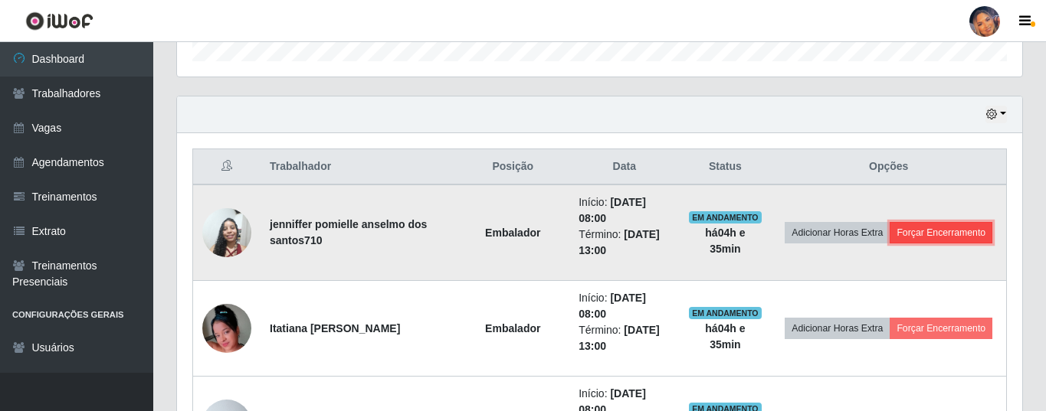
click at [933, 231] on button "Forçar Encerramento" at bounding box center [940, 232] width 103 height 21
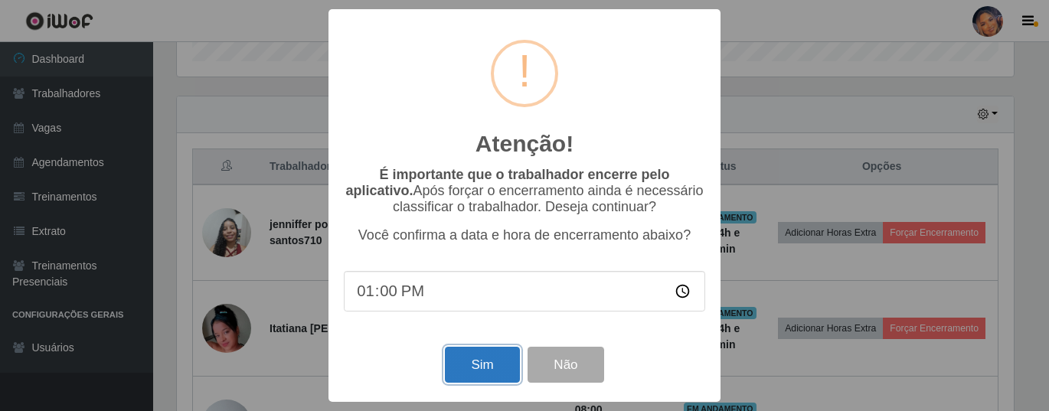
click at [466, 367] on button "Sim" at bounding box center [482, 365] width 74 height 36
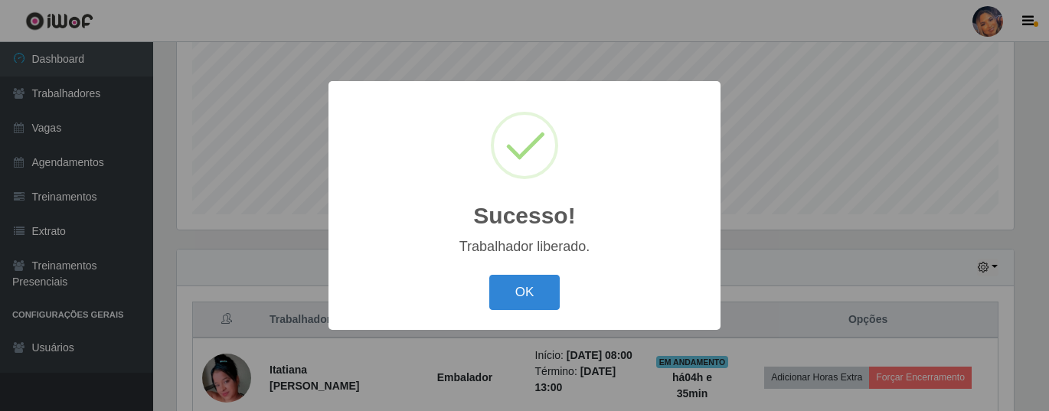
drag, startPoint x: 509, startPoint y: 284, endPoint x: 551, endPoint y: 250, distance: 53.4
click at [512, 282] on button "OK" at bounding box center [524, 293] width 71 height 36
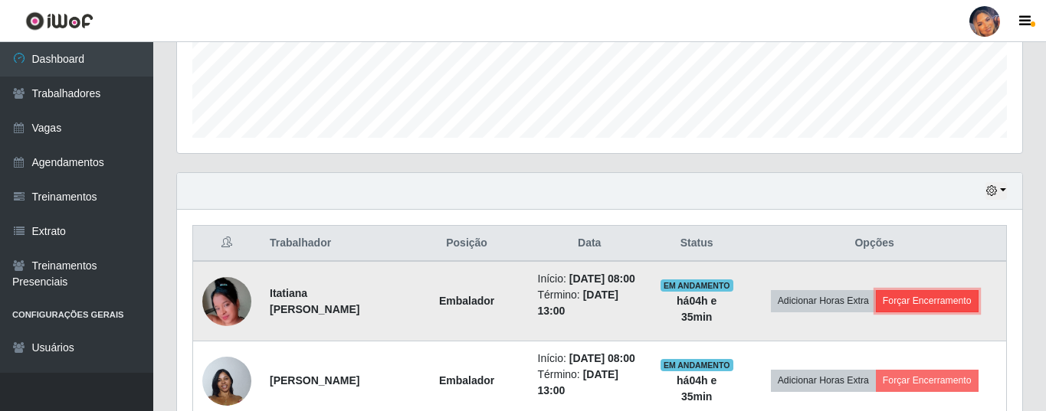
click at [947, 310] on button "Forçar Encerramento" at bounding box center [926, 300] width 103 height 21
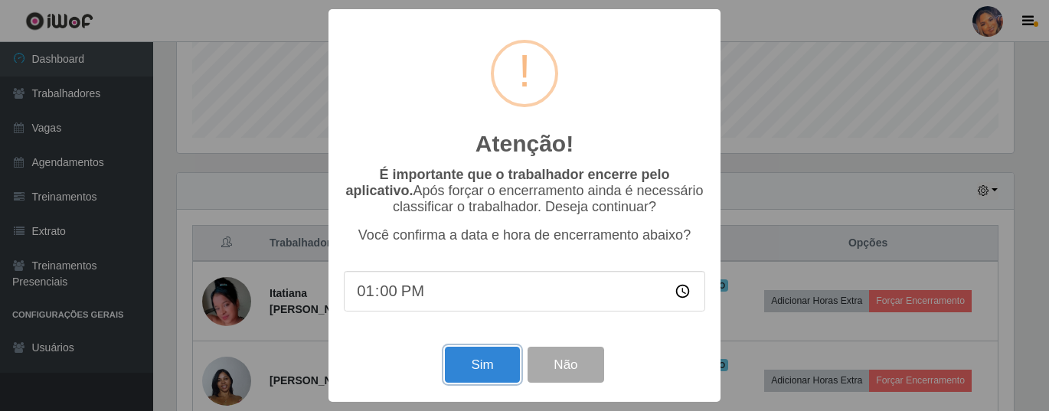
drag, startPoint x: 471, startPoint y: 359, endPoint x: 484, endPoint y: 337, distance: 25.7
click at [473, 358] on button "Sim" at bounding box center [482, 365] width 74 height 36
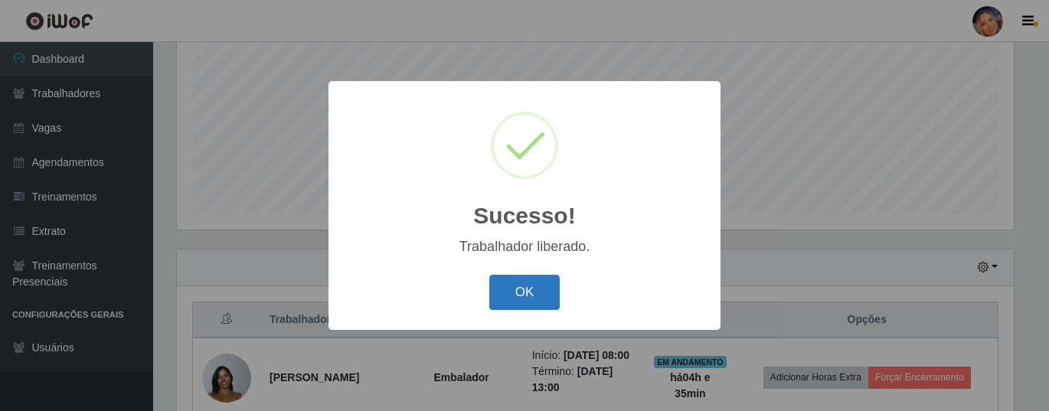
click at [520, 293] on button "OK" at bounding box center [524, 293] width 71 height 36
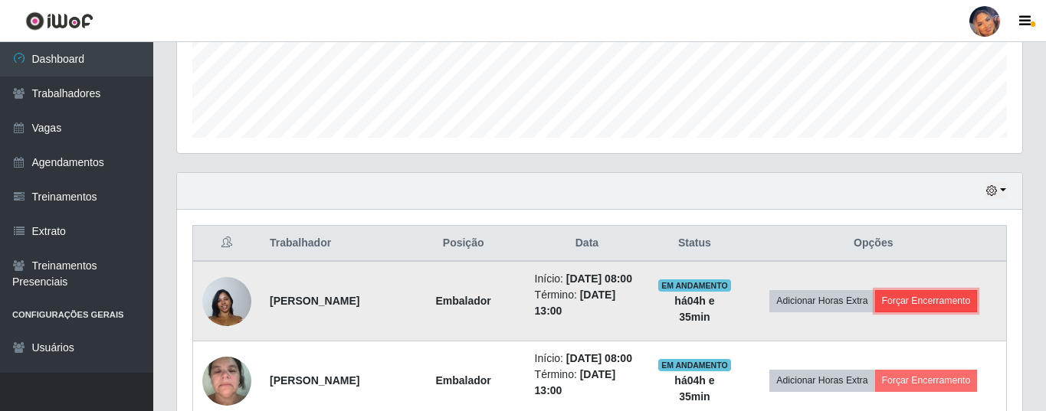
click at [956, 312] on button "Forçar Encerramento" at bounding box center [926, 300] width 103 height 21
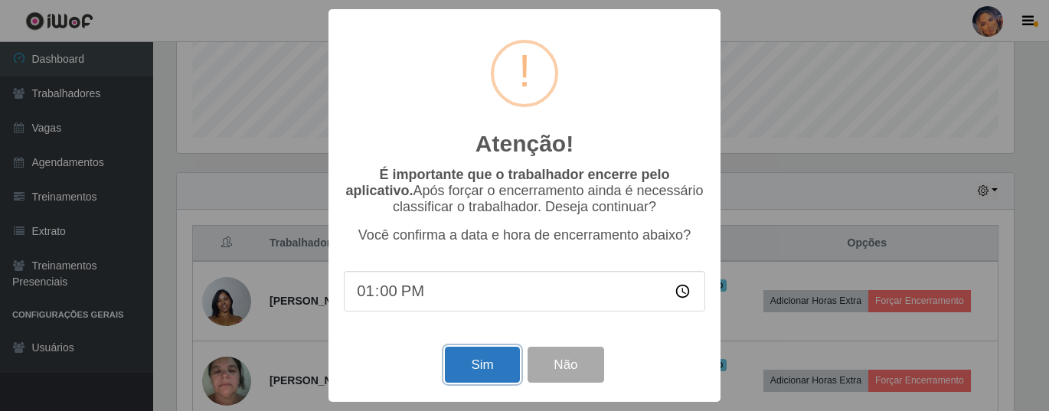
click at [457, 361] on button "Sim" at bounding box center [482, 365] width 74 height 36
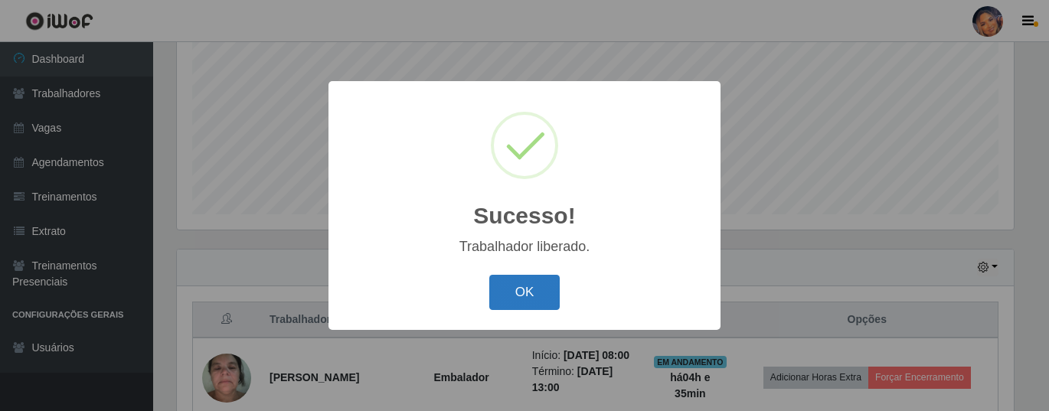
click at [525, 294] on button "OK" at bounding box center [524, 293] width 71 height 36
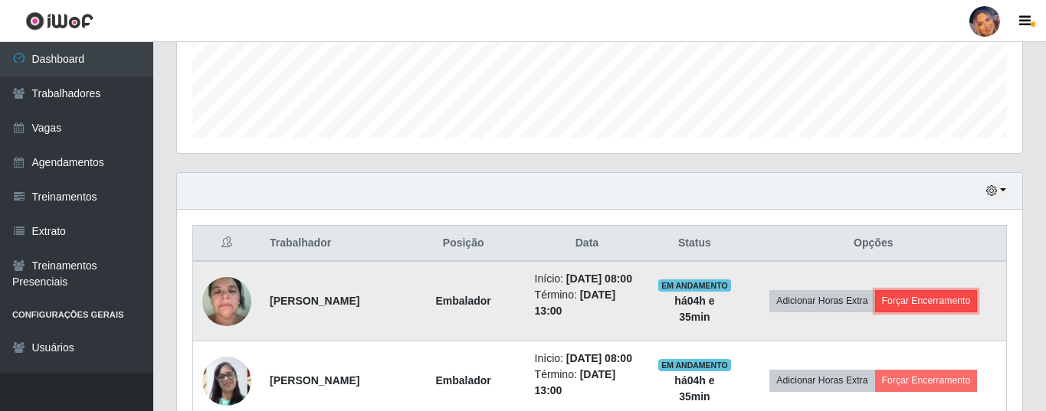
click at [924, 302] on button "Forçar Encerramento" at bounding box center [926, 300] width 103 height 21
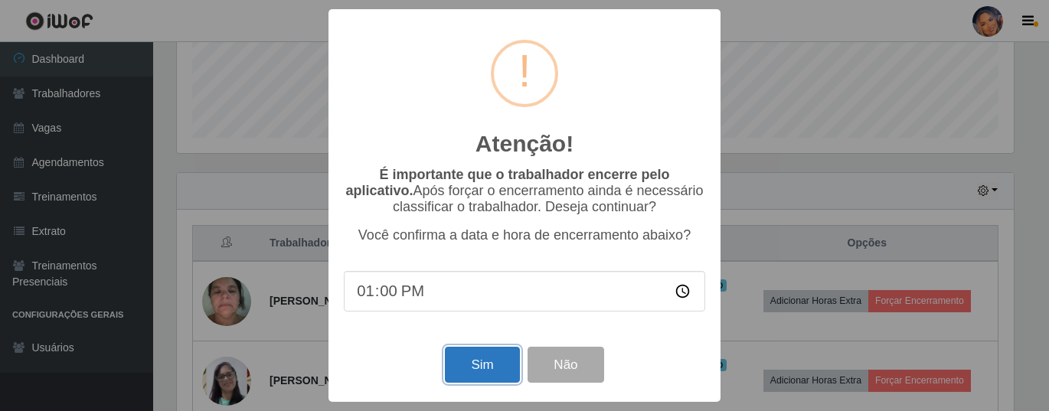
click at [479, 362] on button "Sim" at bounding box center [482, 365] width 74 height 36
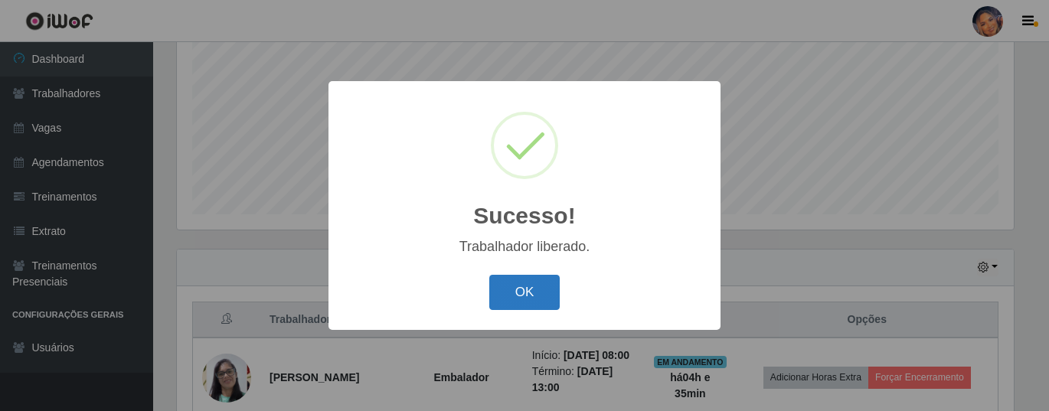
click at [522, 296] on button "OK" at bounding box center [524, 293] width 71 height 36
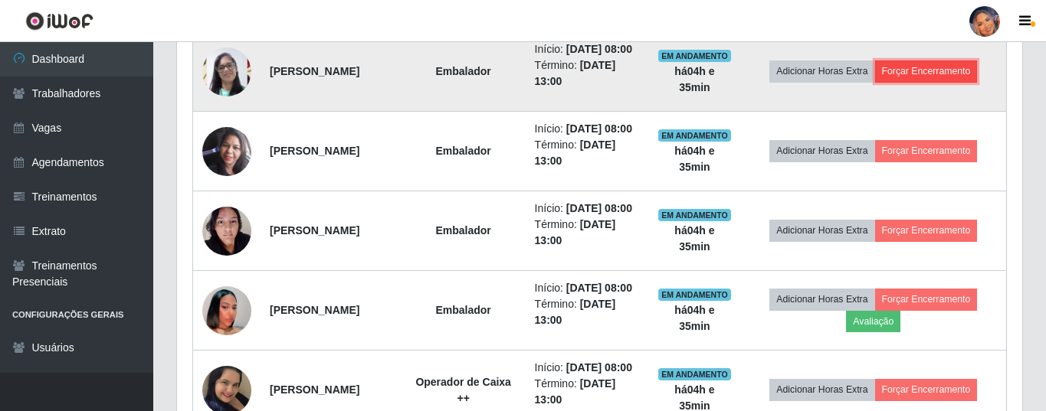
click at [941, 81] on button "Forçar Encerramento" at bounding box center [926, 71] width 103 height 21
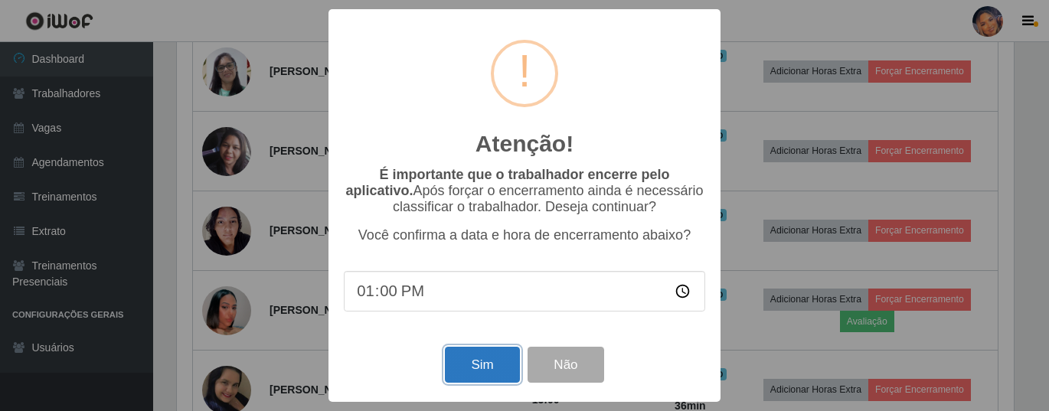
click at [472, 369] on button "Sim" at bounding box center [482, 365] width 74 height 36
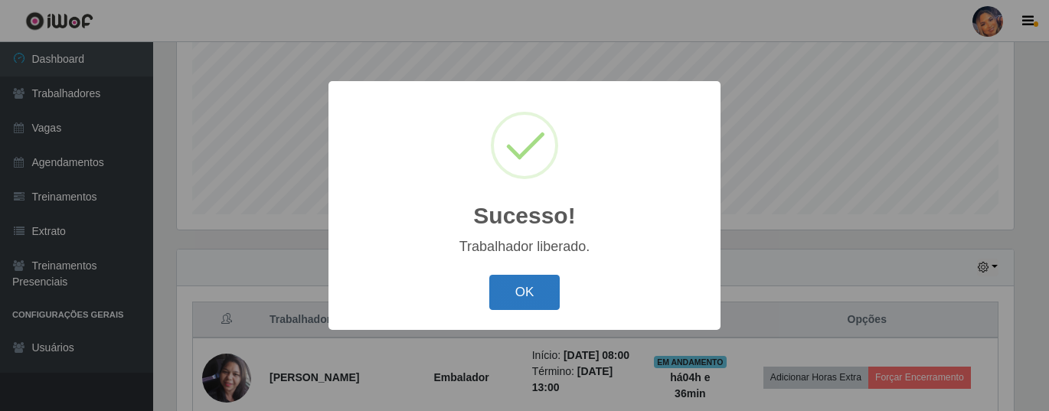
click at [530, 279] on button "OK" at bounding box center [524, 293] width 71 height 36
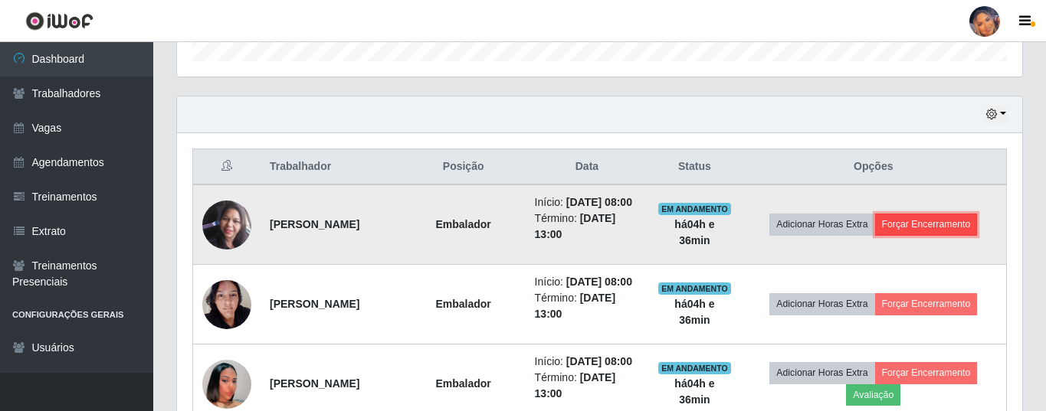
click at [929, 235] on button "Forçar Encerramento" at bounding box center [926, 224] width 103 height 21
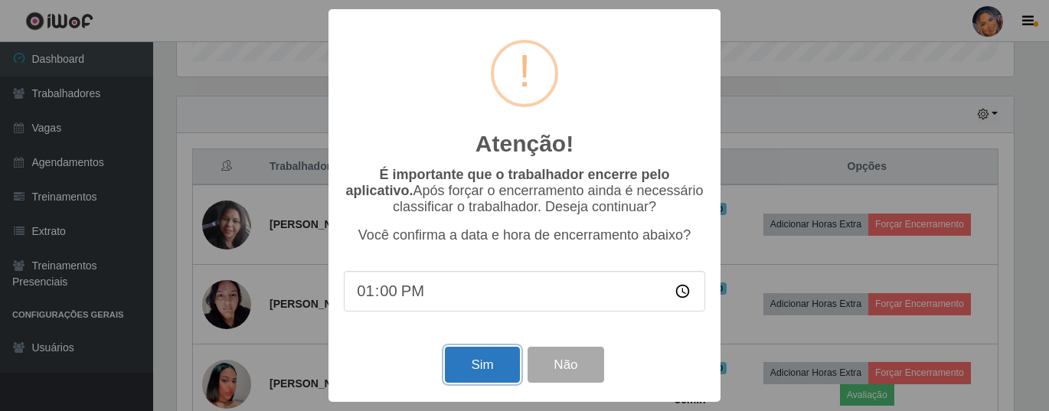
drag, startPoint x: 457, startPoint y: 366, endPoint x: 482, endPoint y: 331, distance: 42.9
click at [457, 365] on button "Sim" at bounding box center [482, 365] width 74 height 36
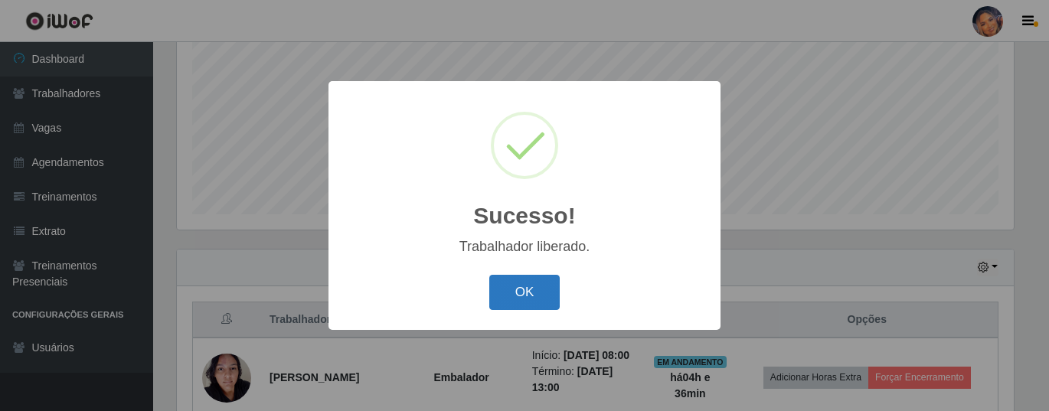
click at [519, 280] on button "OK" at bounding box center [524, 293] width 71 height 36
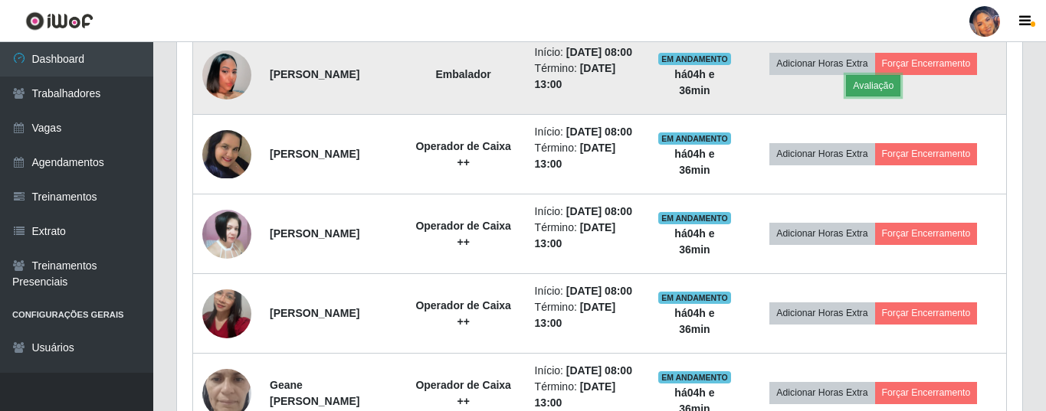
click at [875, 97] on button "Avaliação" at bounding box center [873, 85] width 54 height 21
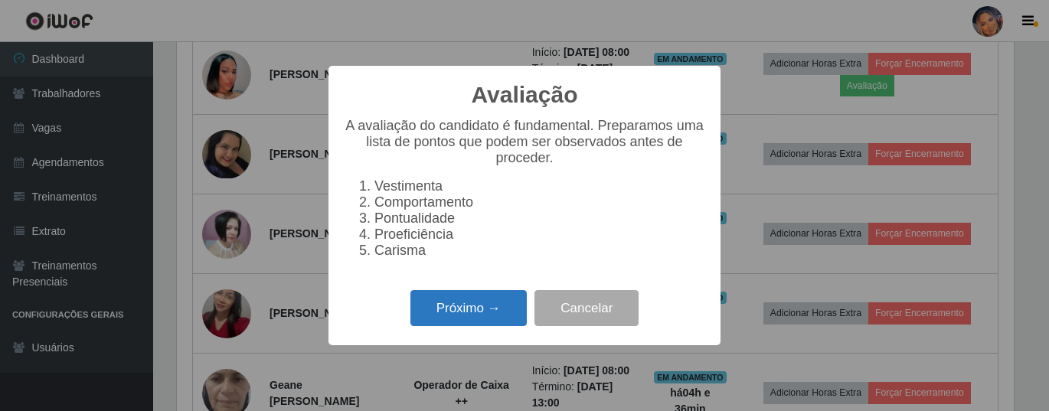
click at [492, 313] on button "Próximo →" at bounding box center [469, 308] width 116 height 36
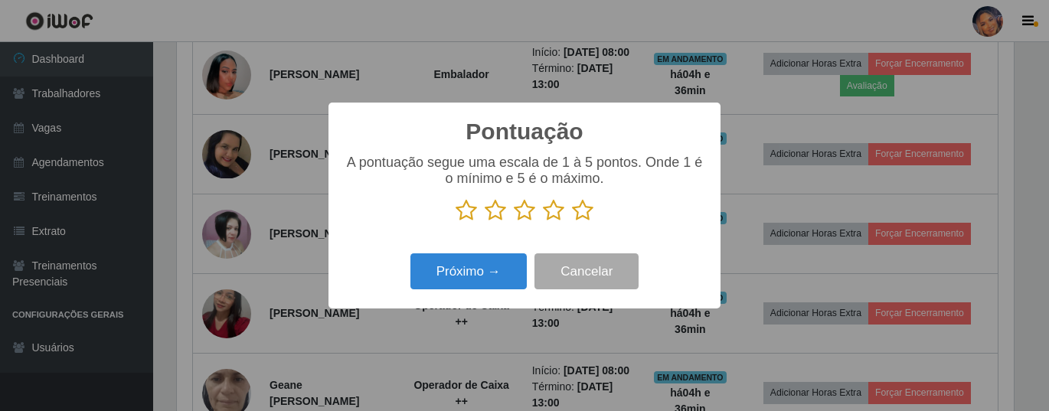
click at [580, 218] on icon at bounding box center [582, 210] width 21 height 23
click at [572, 222] on input "radio" at bounding box center [572, 222] width 0 height 0
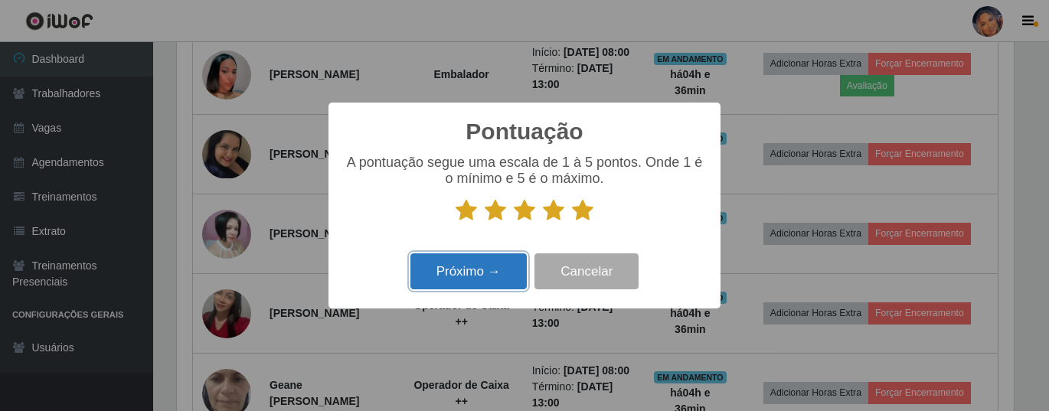
click at [439, 274] on button "Próximo →" at bounding box center [469, 272] width 116 height 36
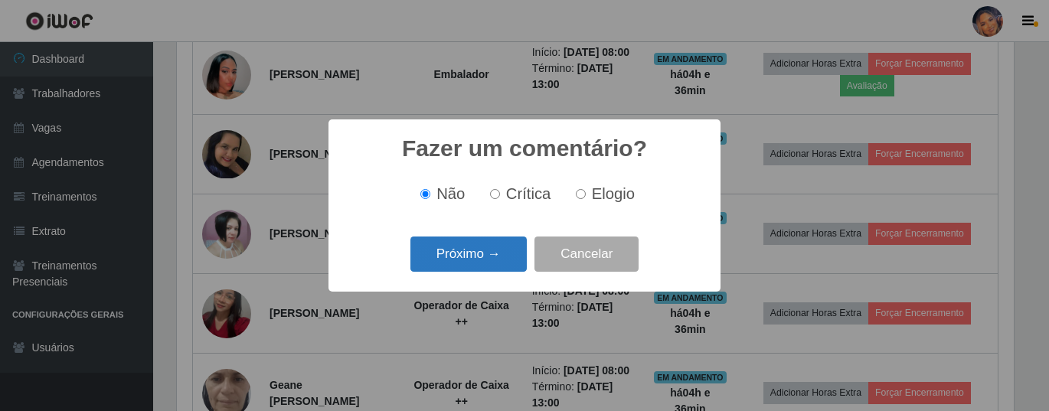
click at [452, 256] on button "Próximo →" at bounding box center [469, 255] width 116 height 36
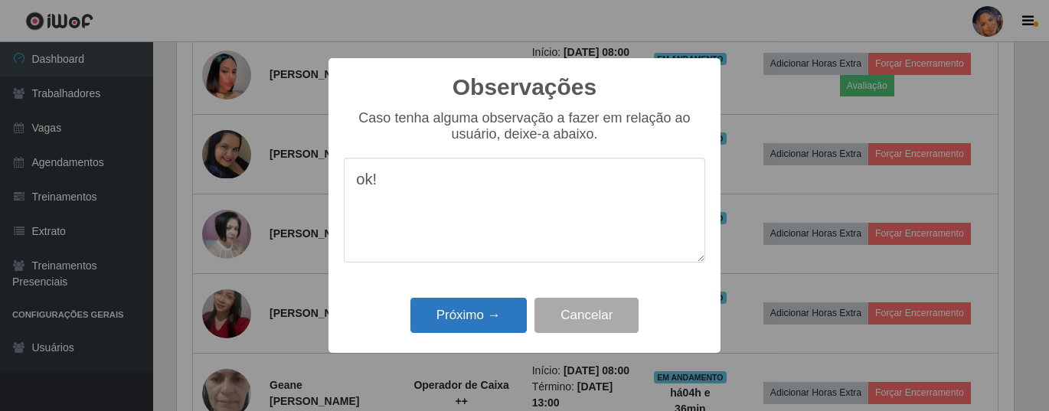
type textarea "ok!"
click at [491, 319] on button "Próximo →" at bounding box center [469, 316] width 116 height 36
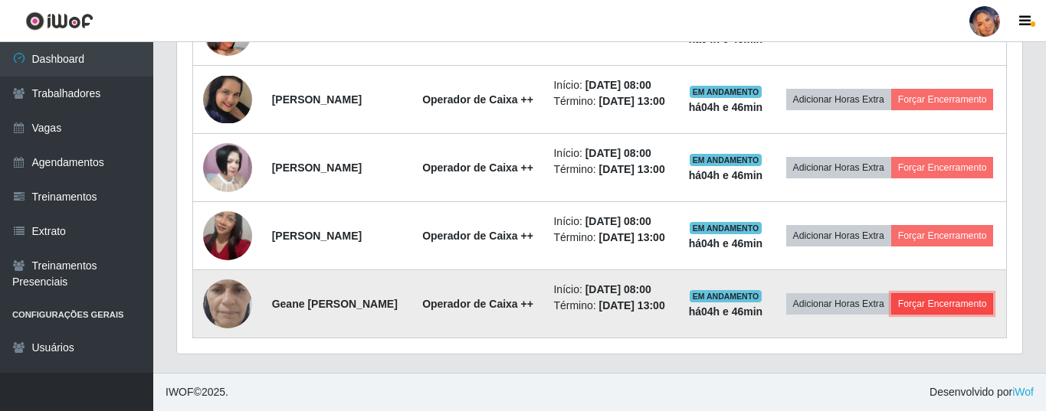
click at [891, 315] on button "Forçar Encerramento" at bounding box center [942, 303] width 103 height 21
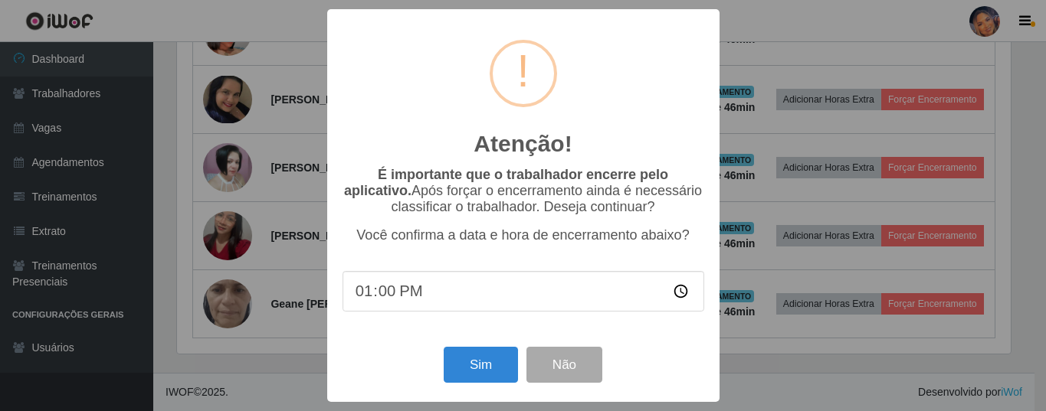
scroll to position [318, 837]
drag, startPoint x: 466, startPoint y: 368, endPoint x: 470, endPoint y: 362, distance: 7.9
click at [466, 368] on button "Sim" at bounding box center [482, 365] width 74 height 36
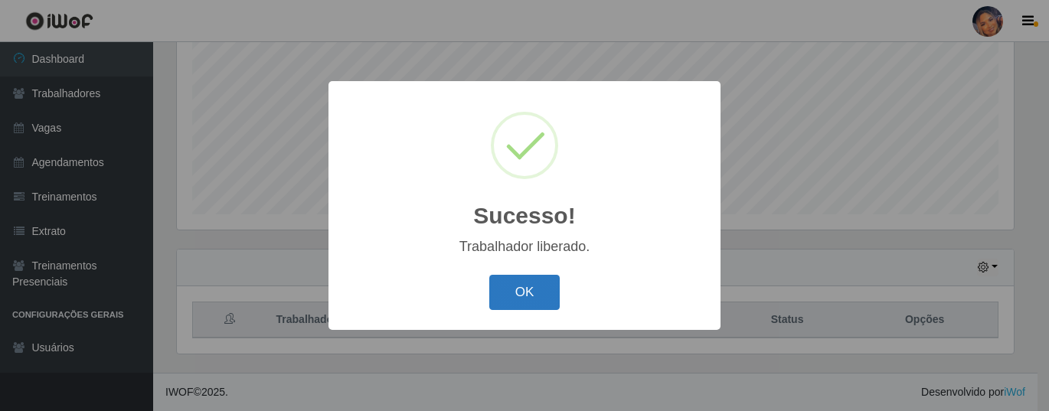
drag, startPoint x: 512, startPoint y: 292, endPoint x: 552, endPoint y: 283, distance: 41.6
click at [512, 292] on button "OK" at bounding box center [524, 293] width 71 height 36
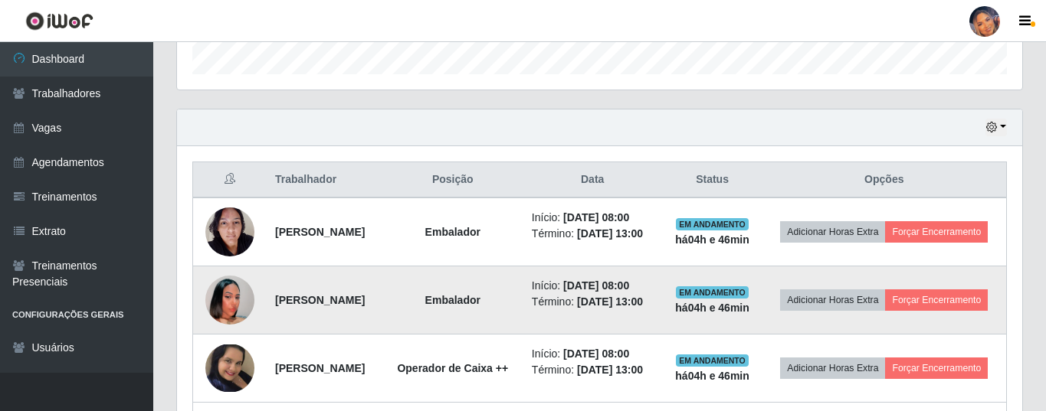
scroll to position [486, 0]
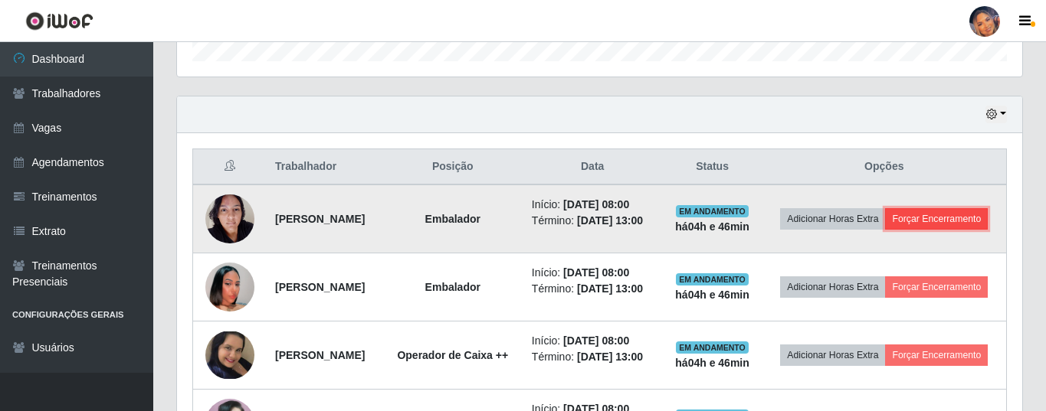
click at [885, 230] on button "Forçar Encerramento" at bounding box center [936, 218] width 103 height 21
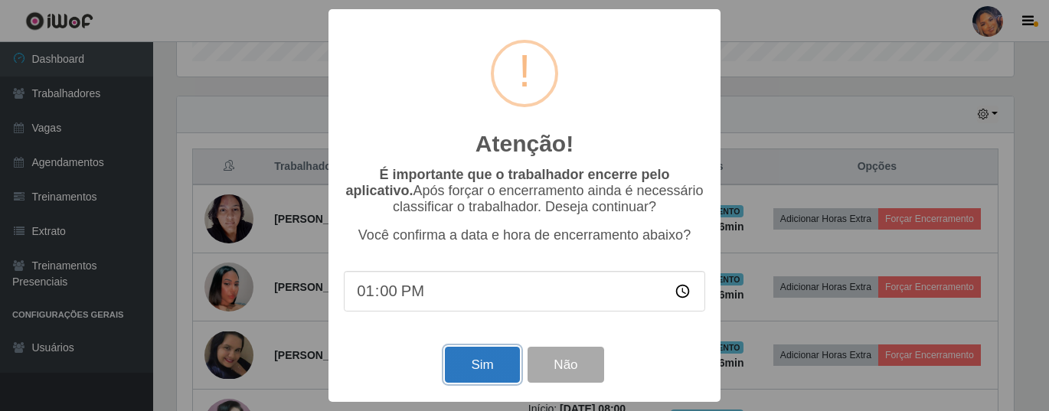
click at [464, 375] on button "Sim" at bounding box center [482, 365] width 74 height 36
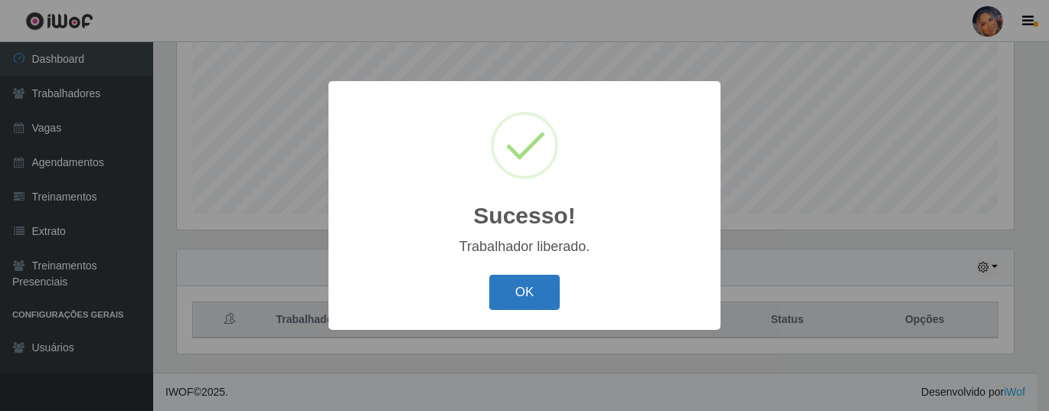
click at [535, 286] on button "OK" at bounding box center [524, 293] width 71 height 36
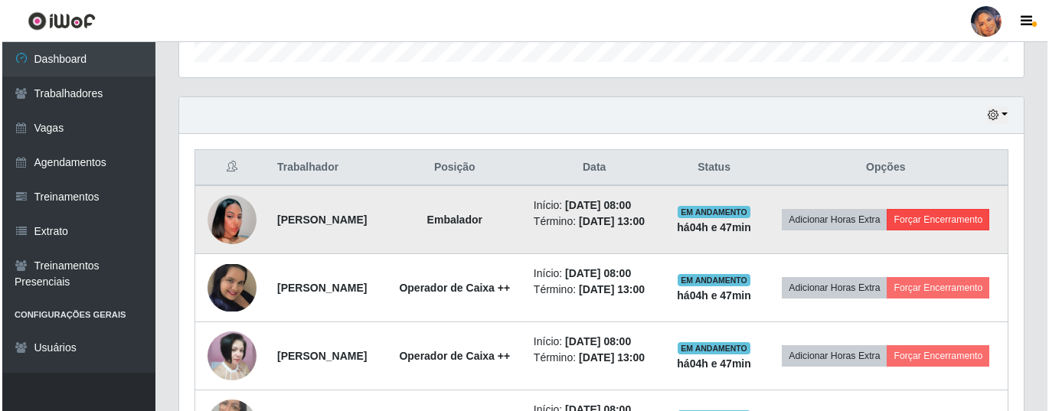
scroll to position [486, 0]
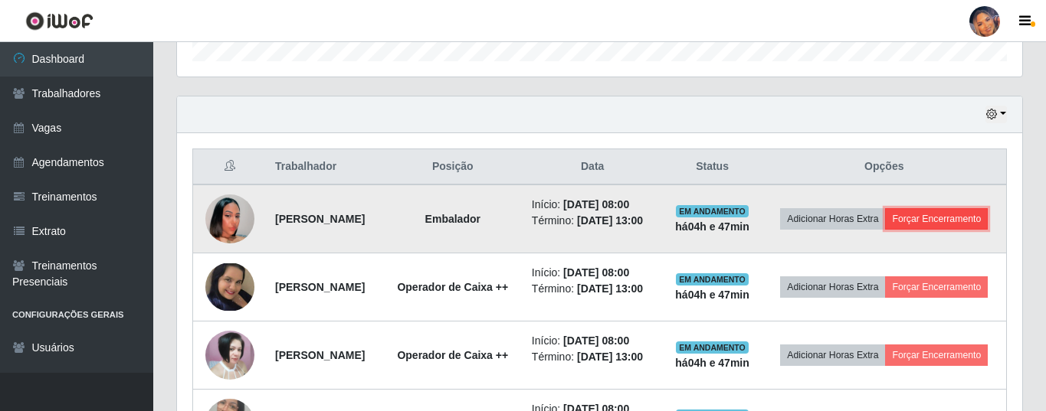
click at [903, 230] on button "Forçar Encerramento" at bounding box center [936, 218] width 103 height 21
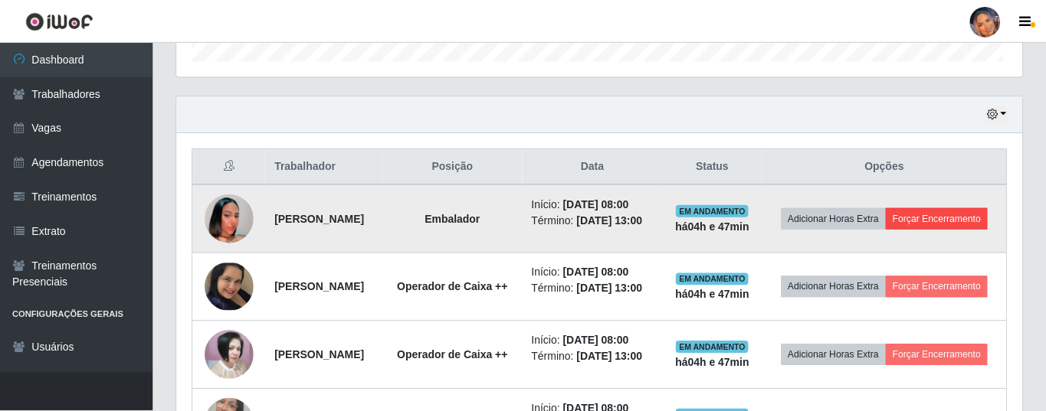
scroll to position [318, 837]
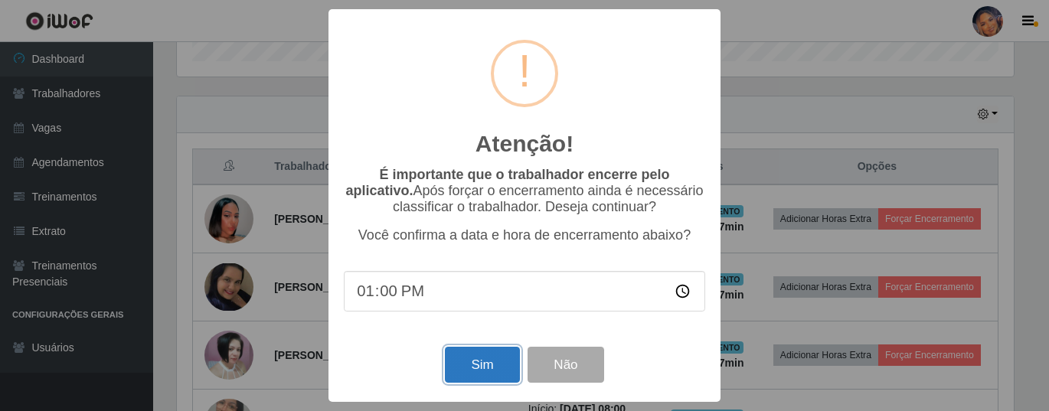
click at [483, 365] on button "Sim" at bounding box center [482, 365] width 74 height 36
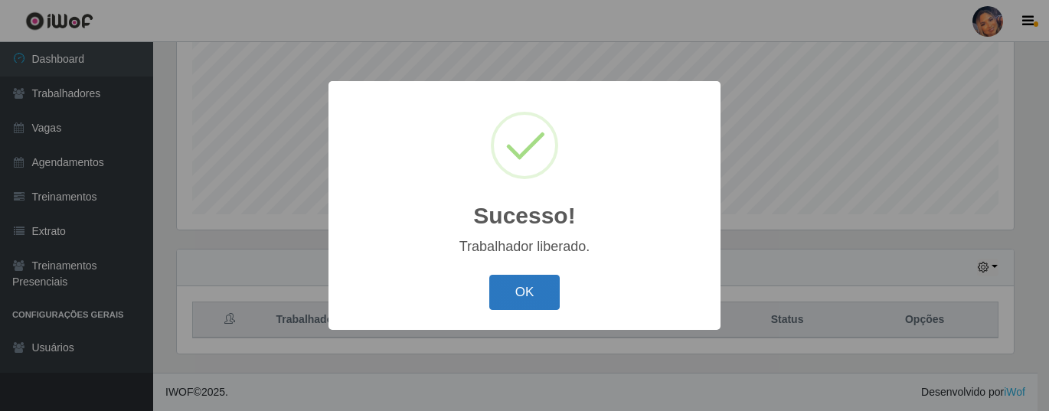
click at [535, 291] on button "OK" at bounding box center [524, 293] width 71 height 36
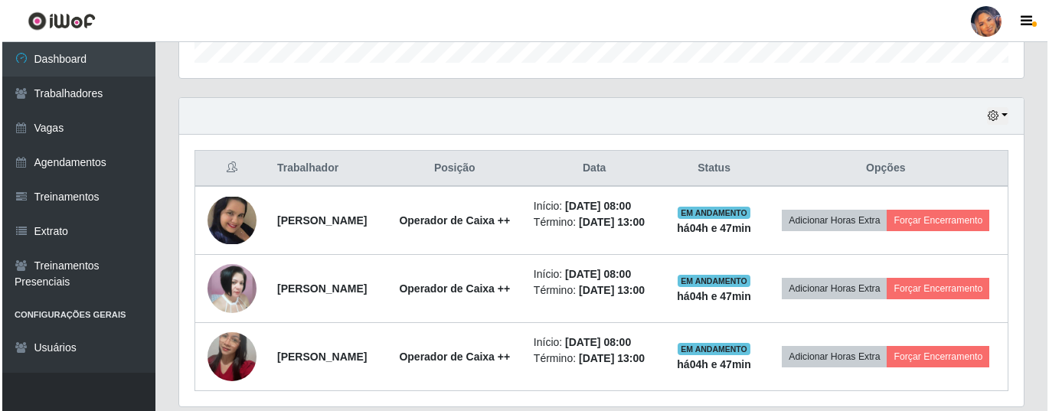
scroll to position [486, 0]
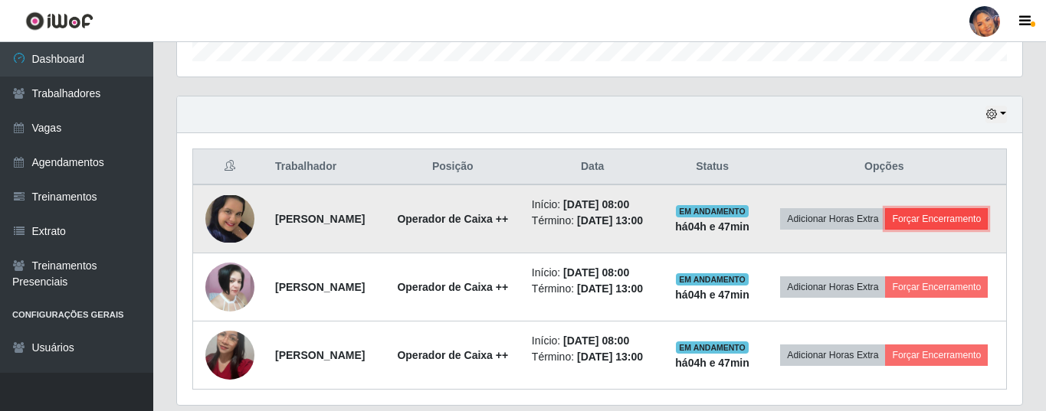
click at [885, 230] on button "Forçar Encerramento" at bounding box center [936, 218] width 103 height 21
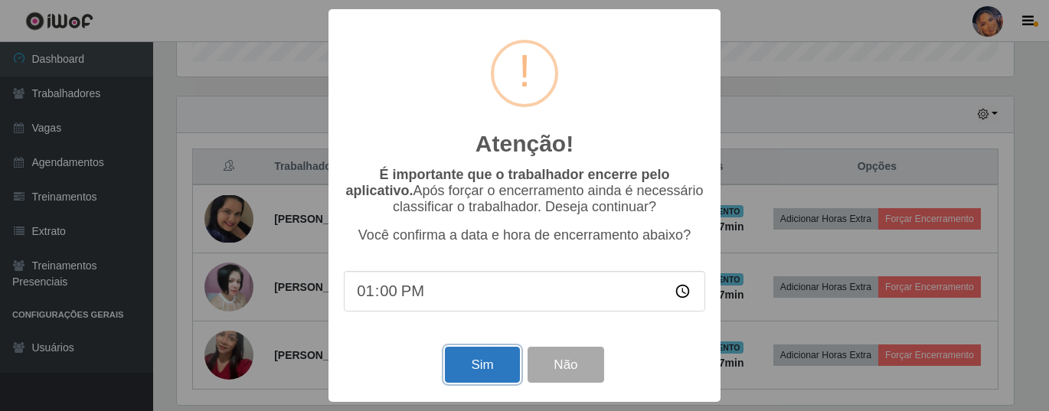
click at [476, 365] on button "Sim" at bounding box center [482, 365] width 74 height 36
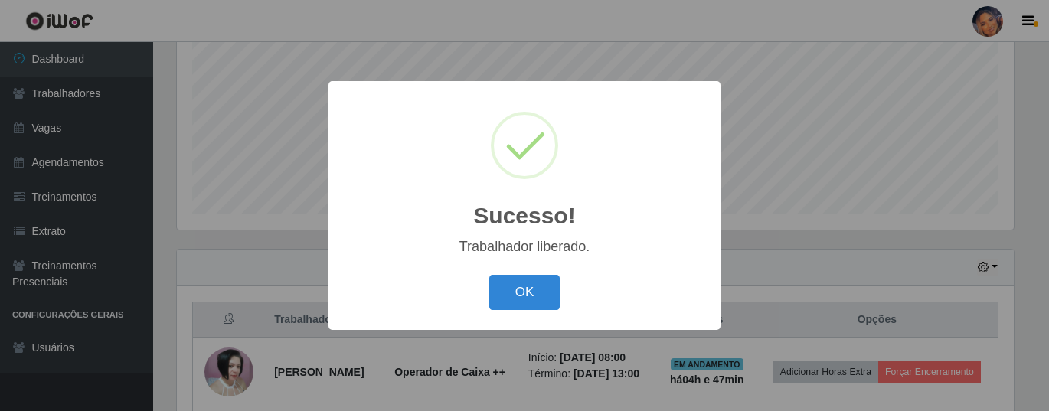
drag, startPoint x: 516, startPoint y: 299, endPoint x: 635, endPoint y: 283, distance: 119.7
click at [519, 296] on button "OK" at bounding box center [524, 293] width 71 height 36
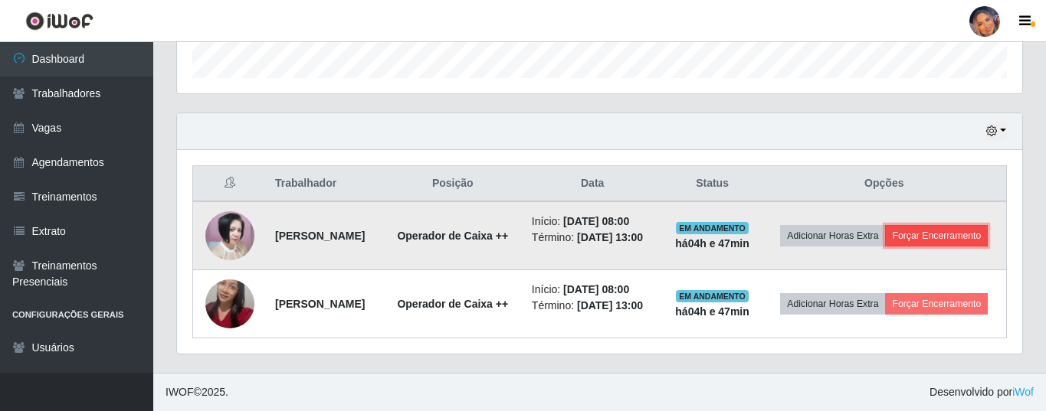
click at [885, 241] on button "Forçar Encerramento" at bounding box center [936, 235] width 103 height 21
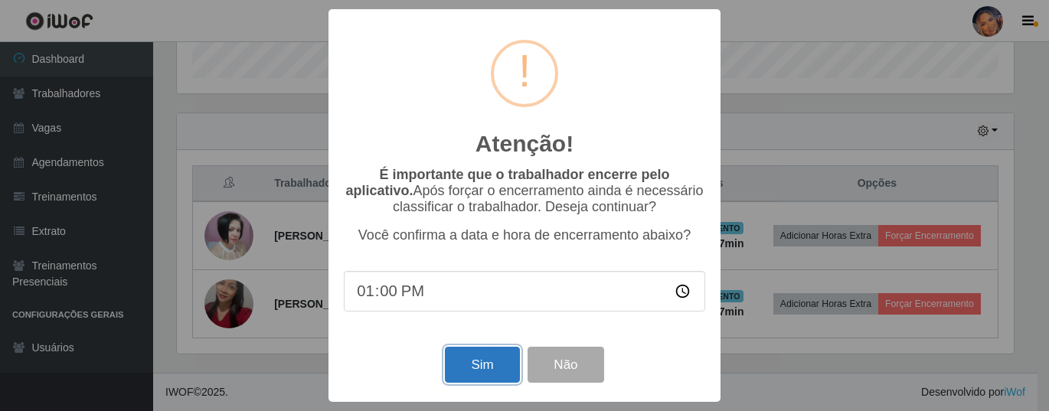
click at [467, 364] on button "Sim" at bounding box center [482, 365] width 74 height 36
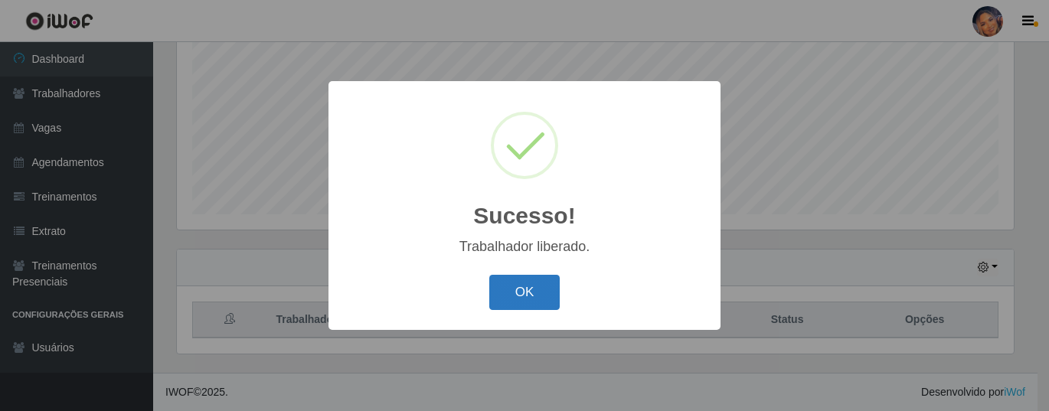
drag, startPoint x: 514, startPoint y: 293, endPoint x: 568, endPoint y: 280, distance: 55.0
click at [515, 292] on button "OK" at bounding box center [524, 293] width 71 height 36
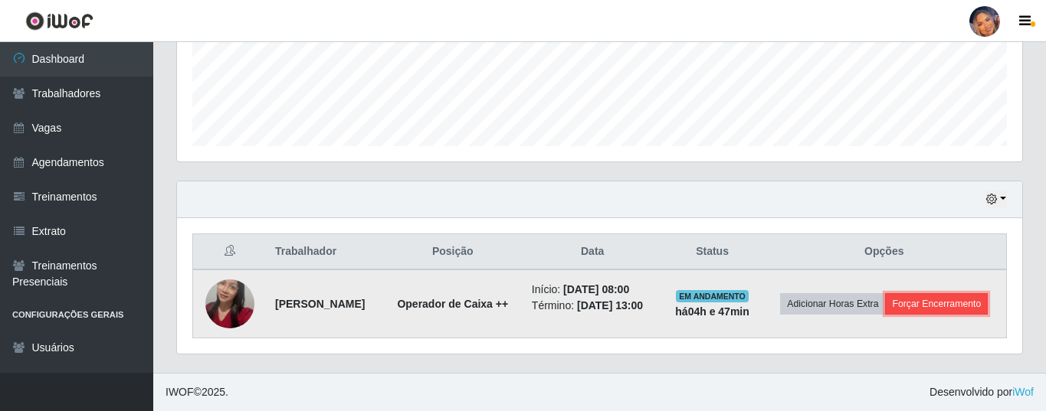
click at [885, 315] on button "Forçar Encerramento" at bounding box center [936, 303] width 103 height 21
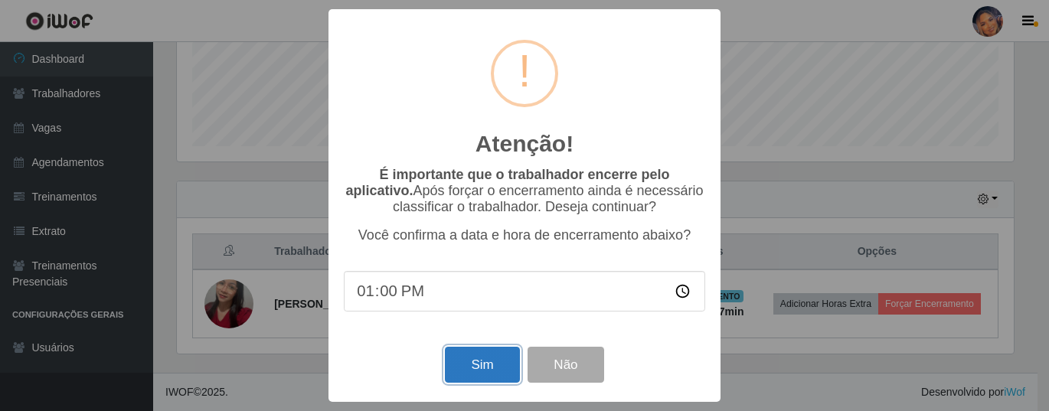
click at [466, 364] on button "Sim" at bounding box center [482, 365] width 74 height 36
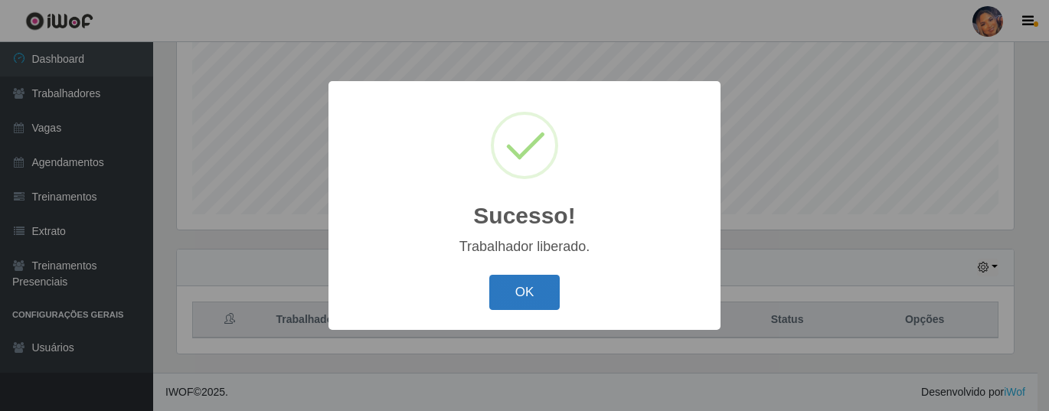
click at [506, 296] on button "OK" at bounding box center [524, 293] width 71 height 36
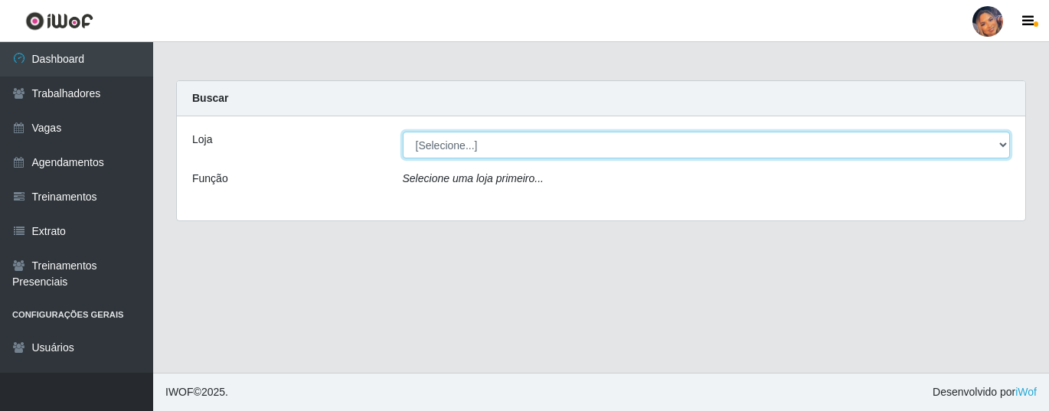
click at [507, 142] on select "[Selecione...] Supermercado Preço Bom" at bounding box center [707, 145] width 608 height 27
select select "169"
click at [403, 132] on select "[Selecione...] Supermercado Preço Bom" at bounding box center [707, 145] width 608 height 27
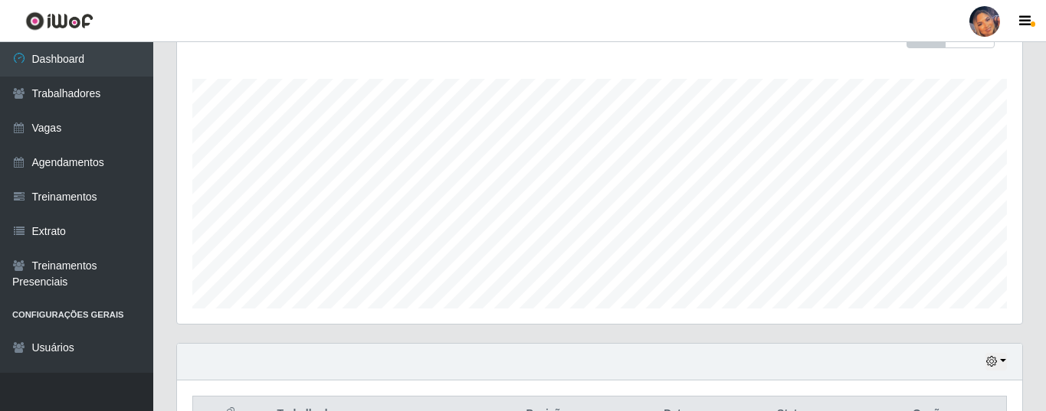
scroll to position [333, 0]
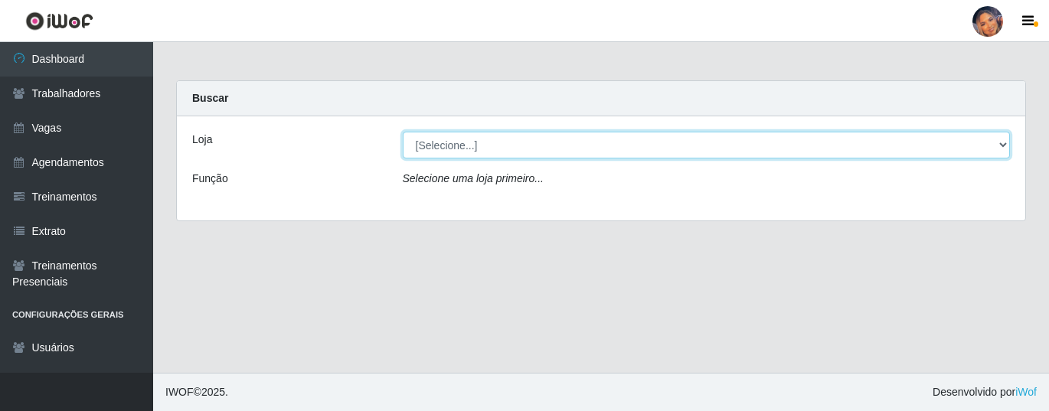
click at [466, 148] on select "[Selecione...] Supermercado Preço Bom" at bounding box center [707, 145] width 608 height 27
select select "169"
click at [403, 132] on select "[Selecione...] Supermercado Preço Bom" at bounding box center [707, 145] width 608 height 27
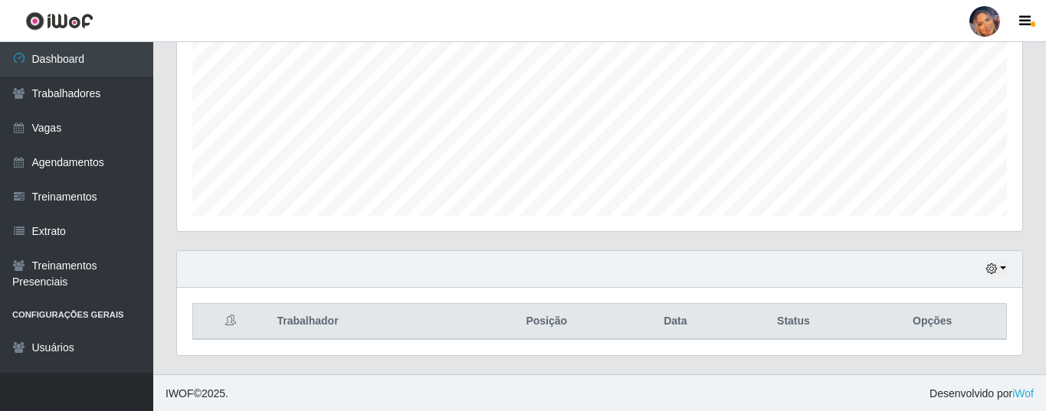
scroll to position [318, 845]
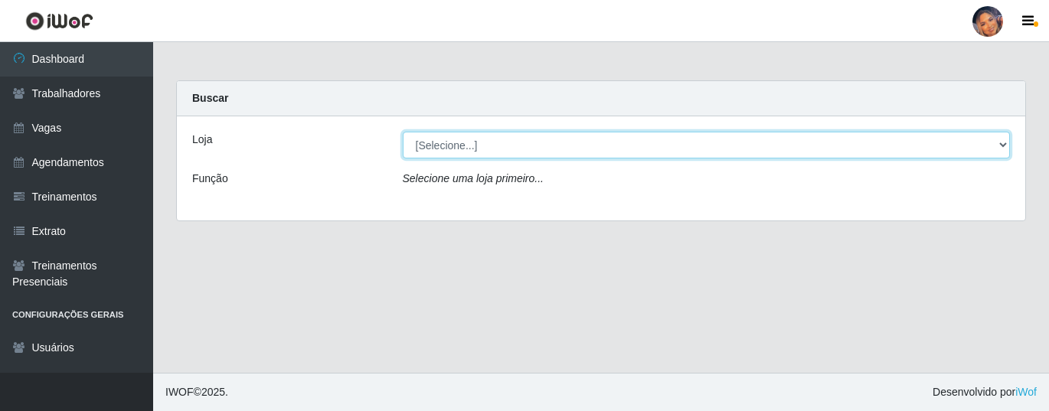
click at [441, 150] on select "[Selecione...] Supermercado Preço Bom" at bounding box center [707, 145] width 608 height 27
select select "169"
click at [403, 132] on select "[Selecione...] Supermercado Preço Bom" at bounding box center [707, 145] width 608 height 27
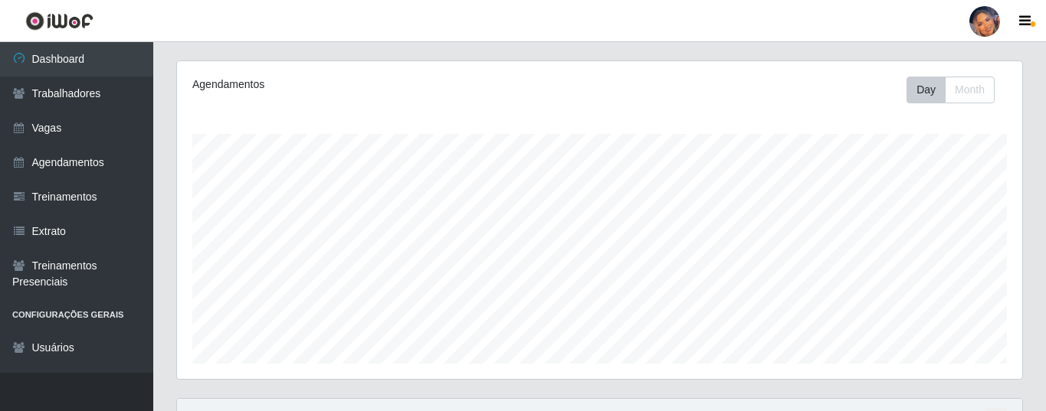
scroll to position [318, 845]
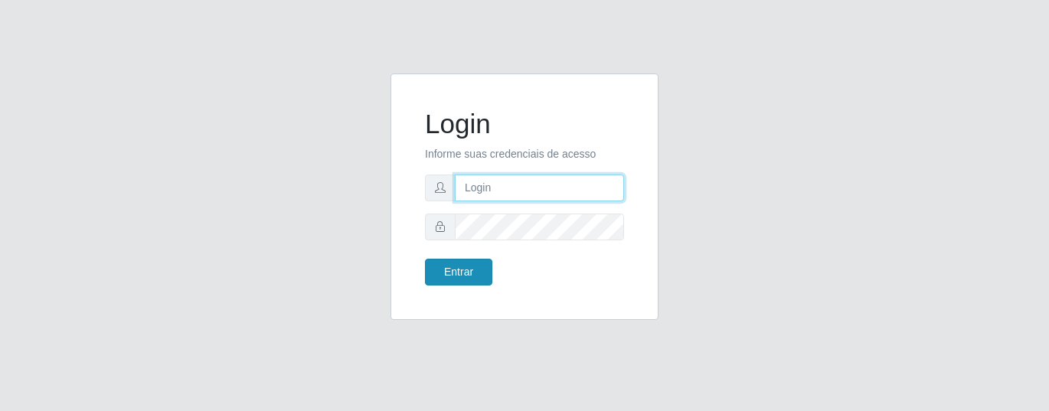
type input "precobom@rejane"
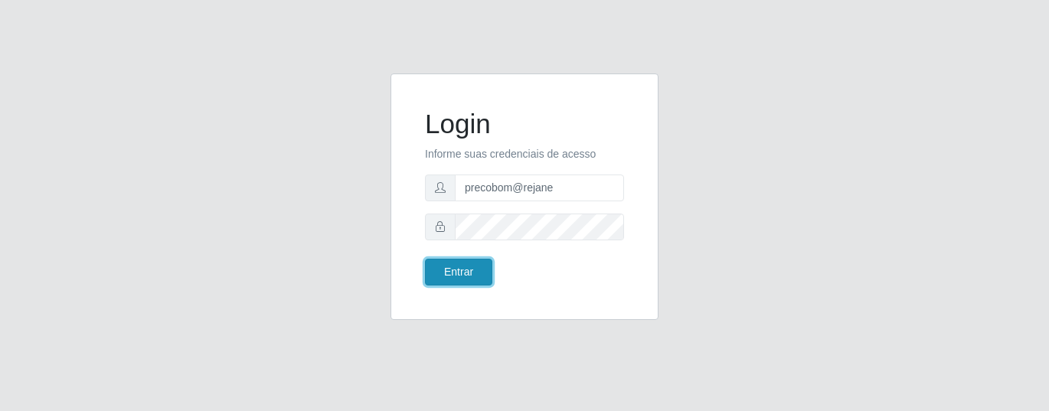
click at [457, 281] on button "Entrar" at bounding box center [458, 272] width 67 height 27
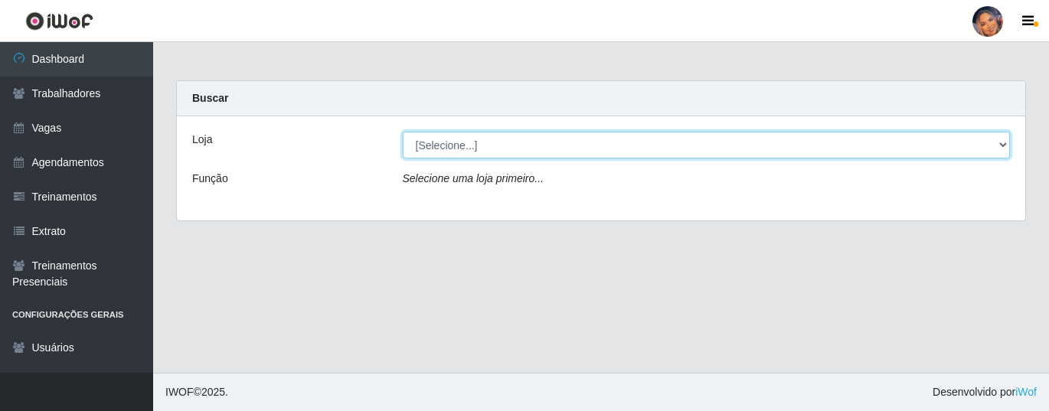
drag, startPoint x: 601, startPoint y: 143, endPoint x: 601, endPoint y: 156, distance: 13.0
click at [601, 143] on select "[Selecione...] Supermercado Preço Bom" at bounding box center [707, 145] width 608 height 27
select select "169"
click at [403, 132] on select "[Selecione...] Supermercado Preço Bom" at bounding box center [707, 145] width 608 height 27
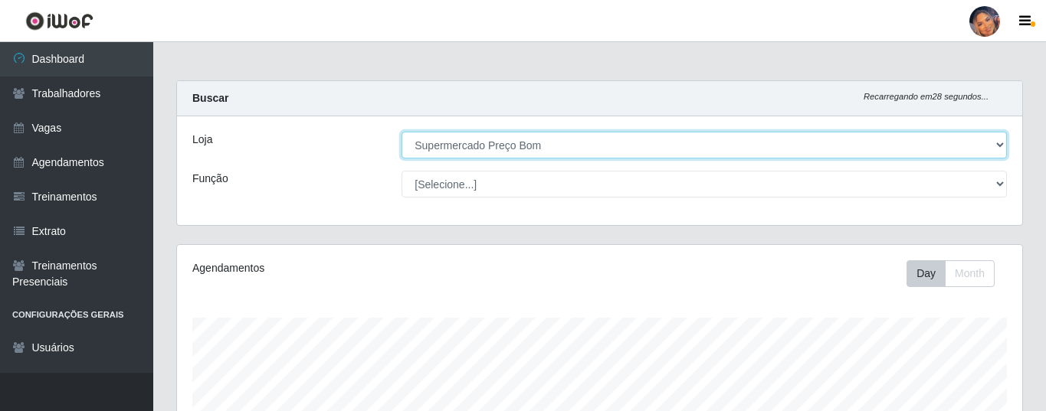
scroll to position [333, 0]
